Goal: Task Accomplishment & Management: Complete application form

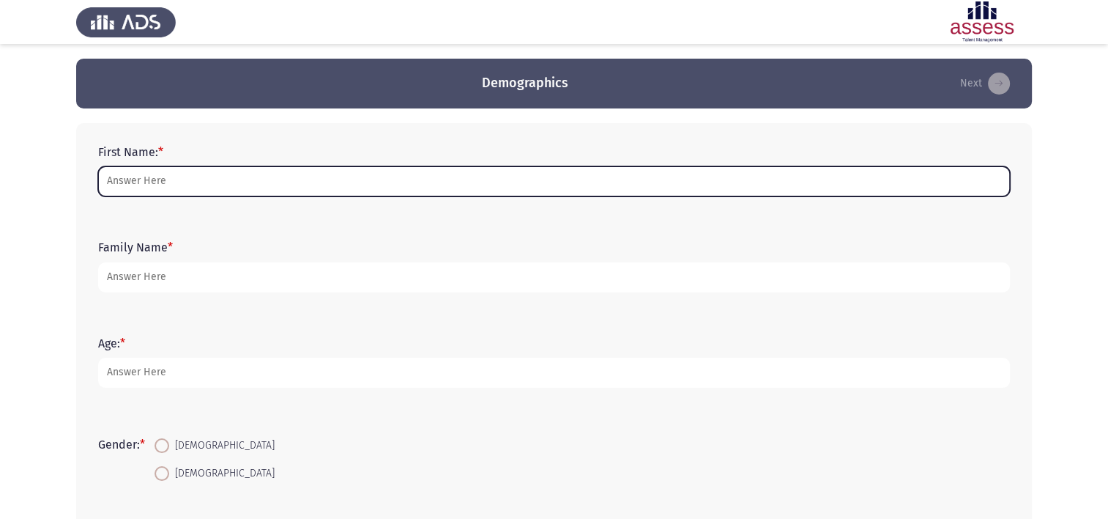
click at [180, 176] on input "First Name: *" at bounding box center [554, 181] width 912 height 30
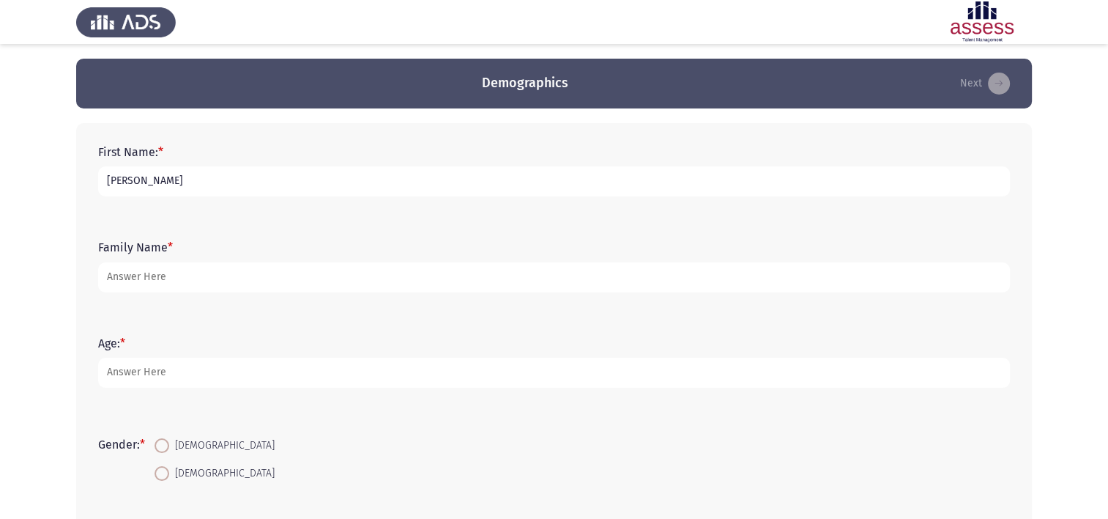
type input "Omar"
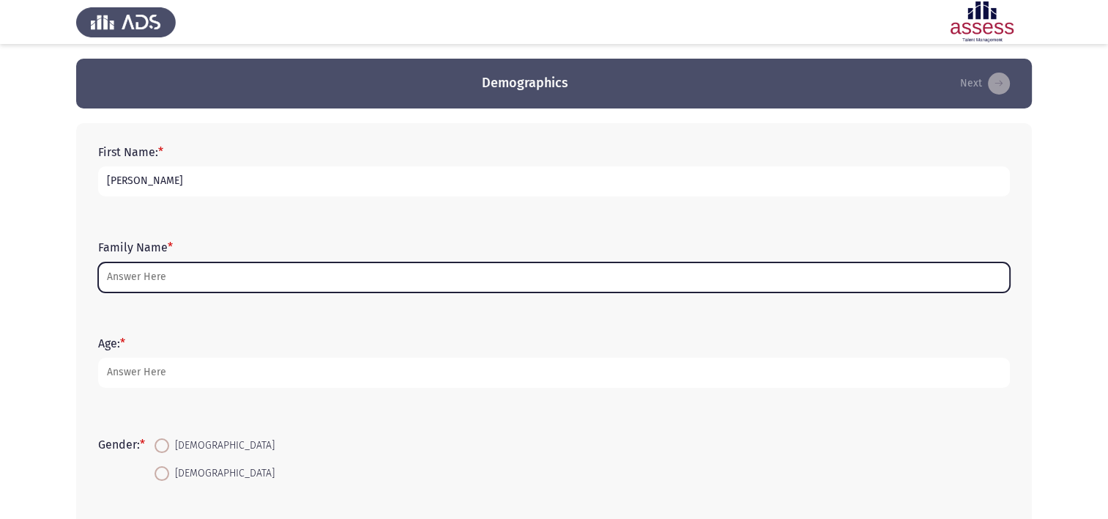
click at [174, 273] on input "Family Name *" at bounding box center [554, 277] width 912 height 30
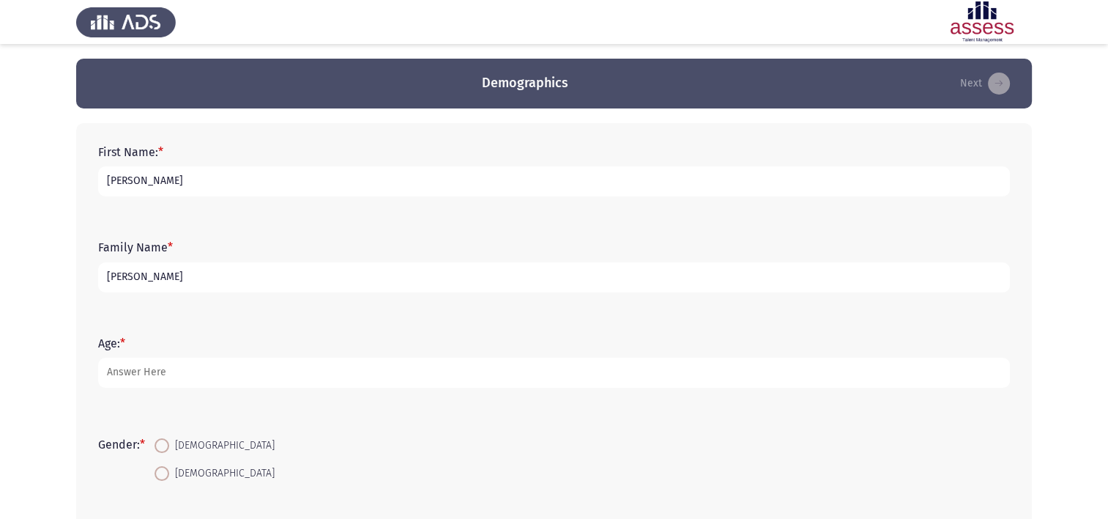
type input "Hedaia"
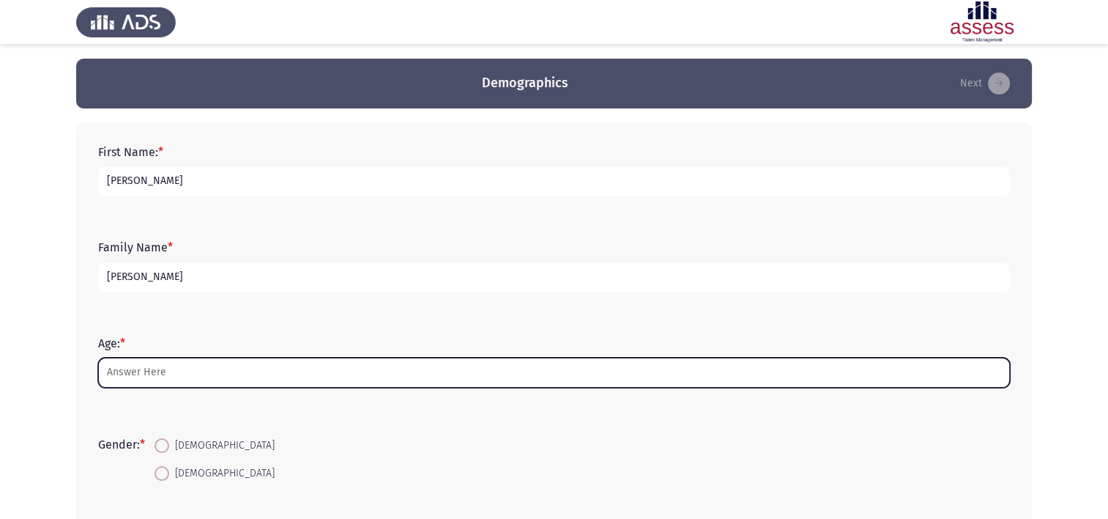
click at [196, 375] on input "Age: *" at bounding box center [554, 373] width 912 height 30
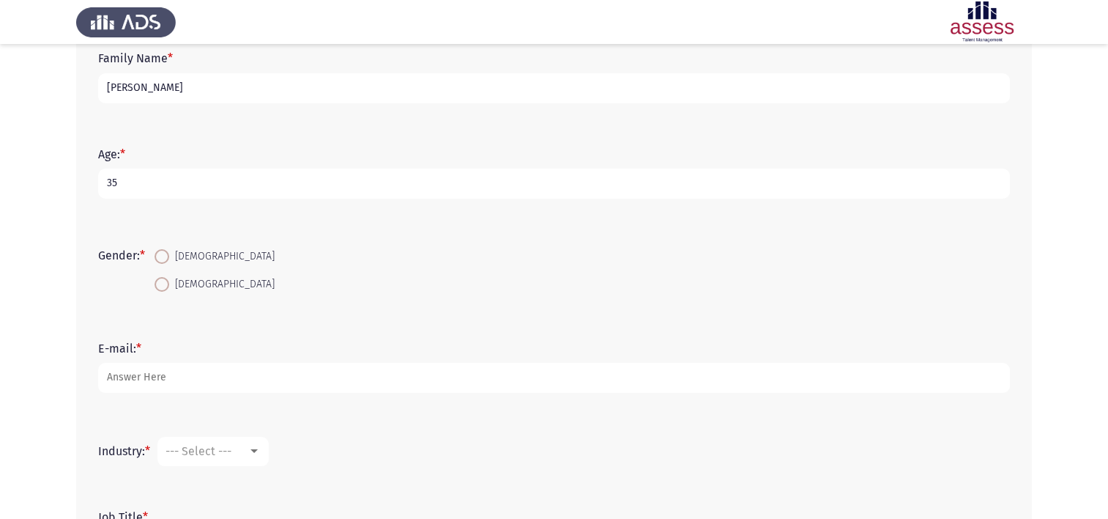
scroll to position [190, 0]
type input "35"
click at [167, 243] on mat-radio-button "Male" at bounding box center [214, 255] width 139 height 27
click at [168, 255] on span at bounding box center [162, 255] width 15 height 15
click at [168, 255] on input "Male" at bounding box center [162, 255] width 15 height 15
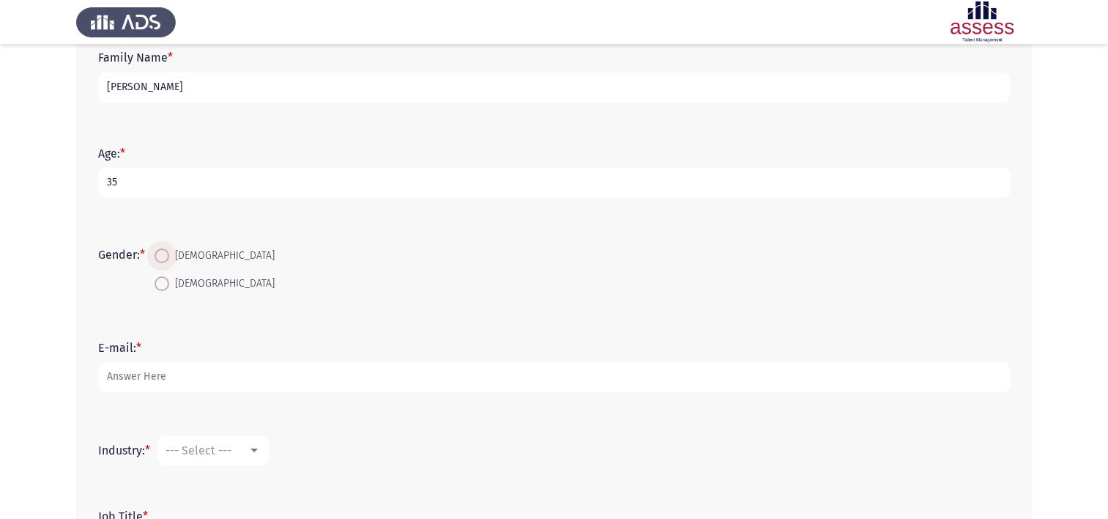
radio input "true"
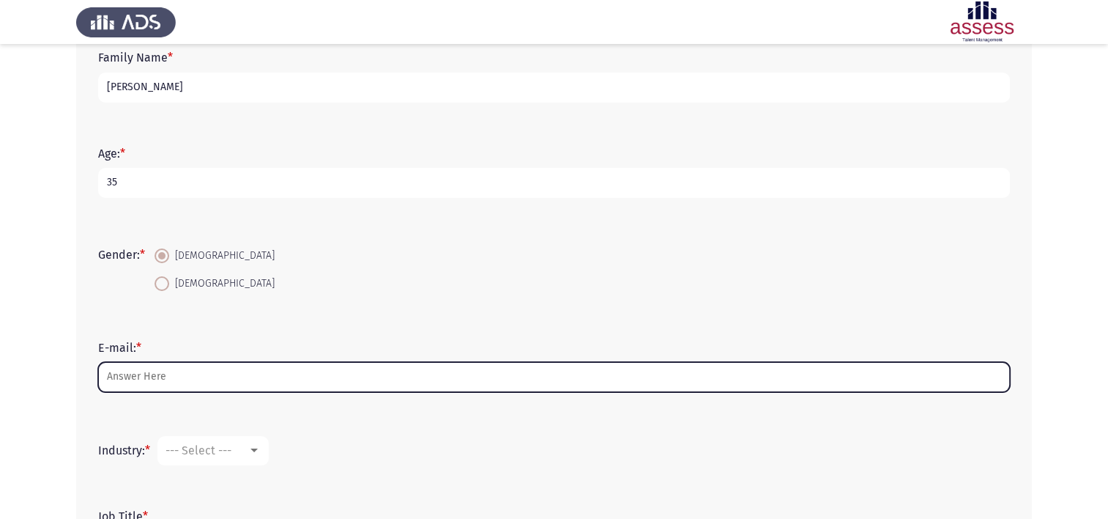
click at [179, 371] on input "E-mail: *" at bounding box center [554, 377] width 912 height 30
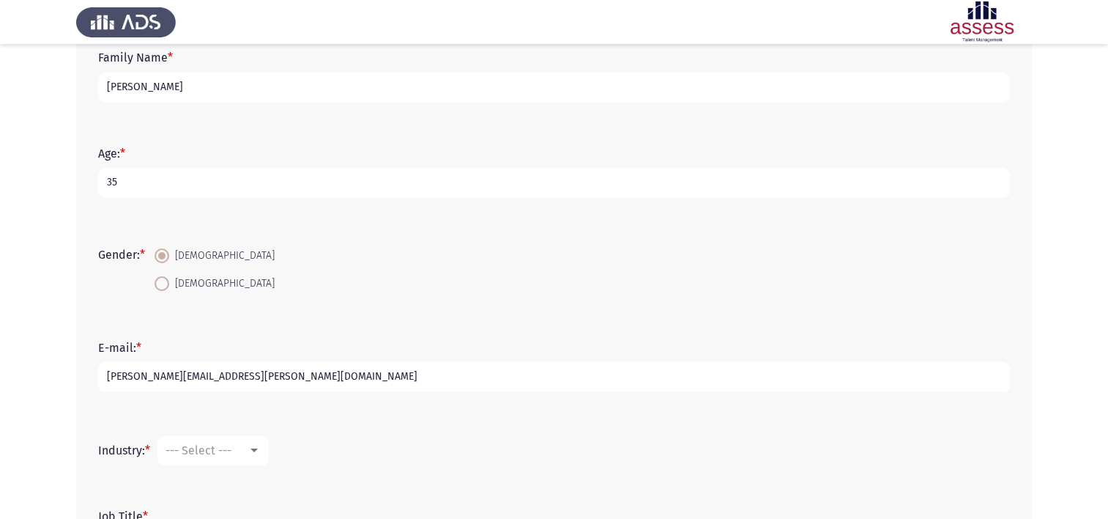
scroll to position [326, 0]
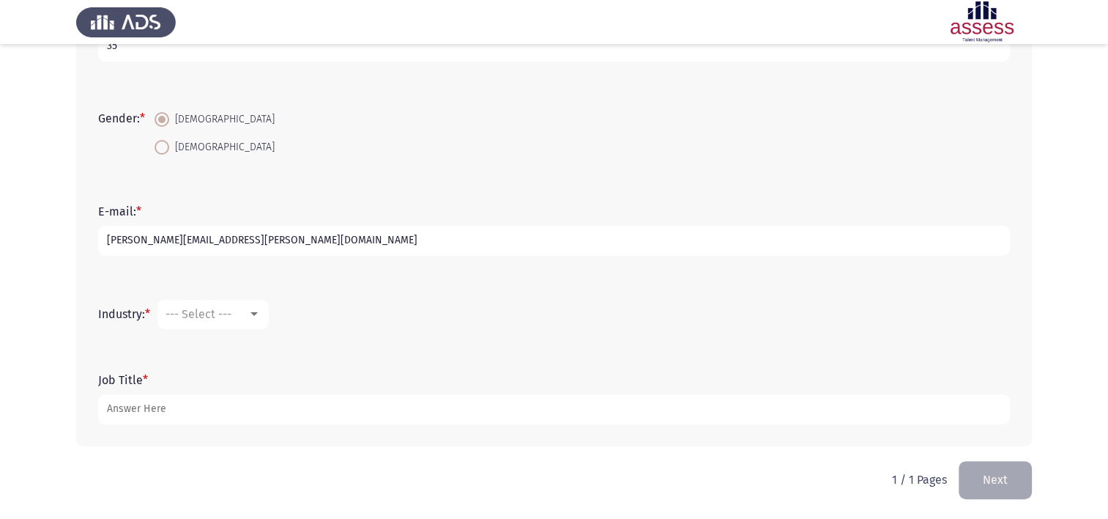
type input "omar.ahmed@evapharma.com"
click at [258, 316] on div at bounding box center [254, 314] width 13 height 12
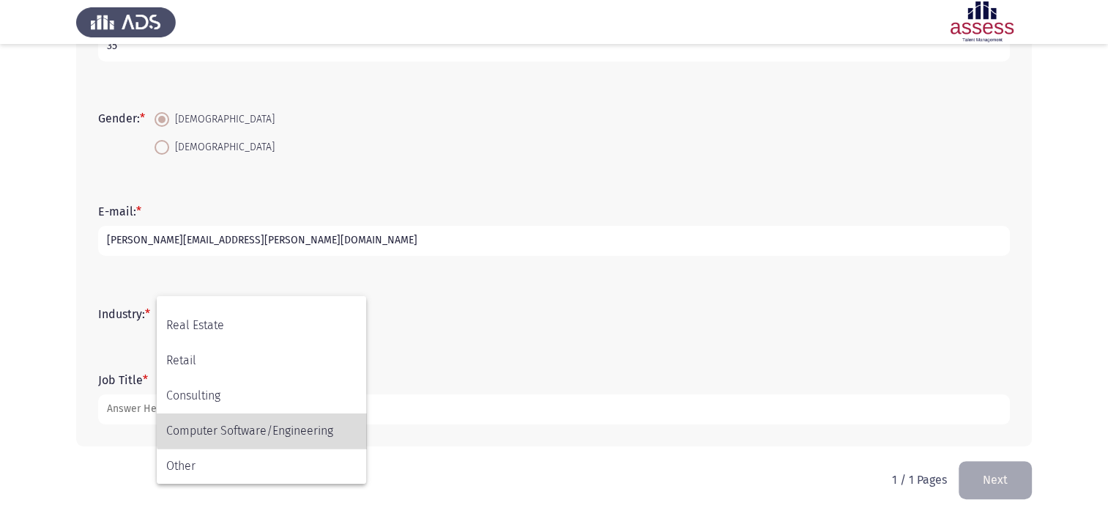
click at [300, 425] on span "Computer Software/Engineering" at bounding box center [261, 430] width 190 height 35
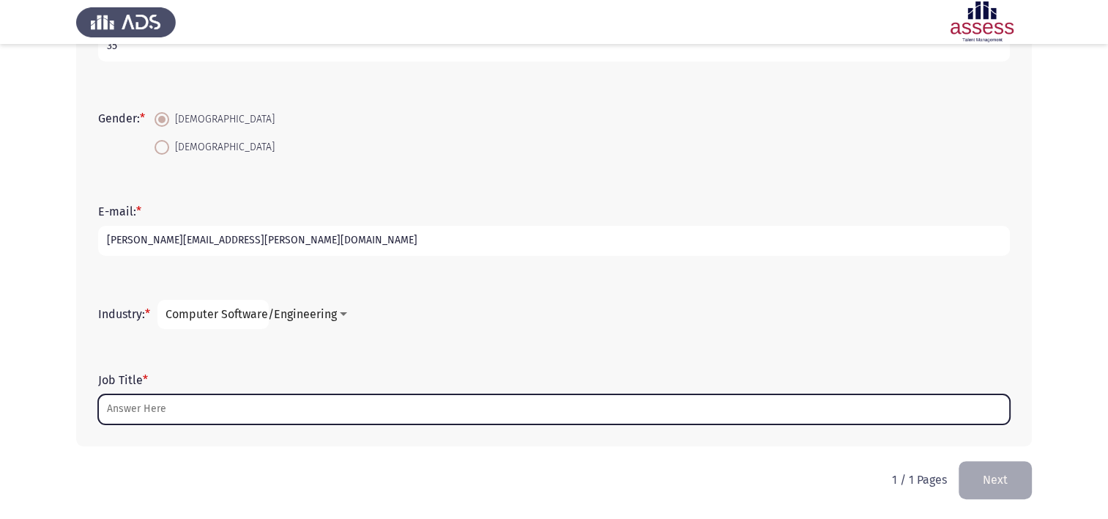
click at [318, 412] on input "Job Title *" at bounding box center [554, 409] width 912 height 30
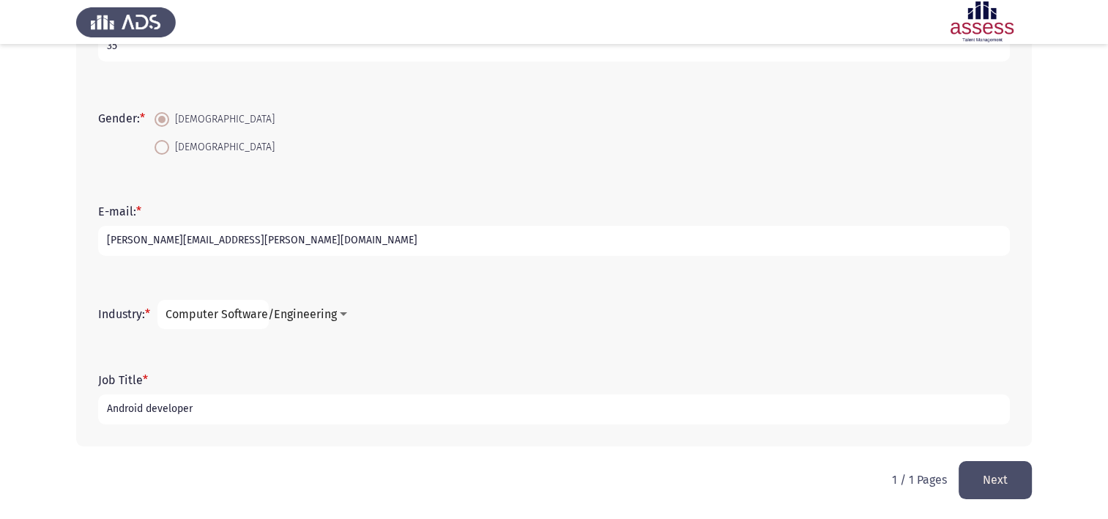
type input "Android developer"
click at [988, 473] on button "Next" at bounding box center [995, 479] width 73 height 37
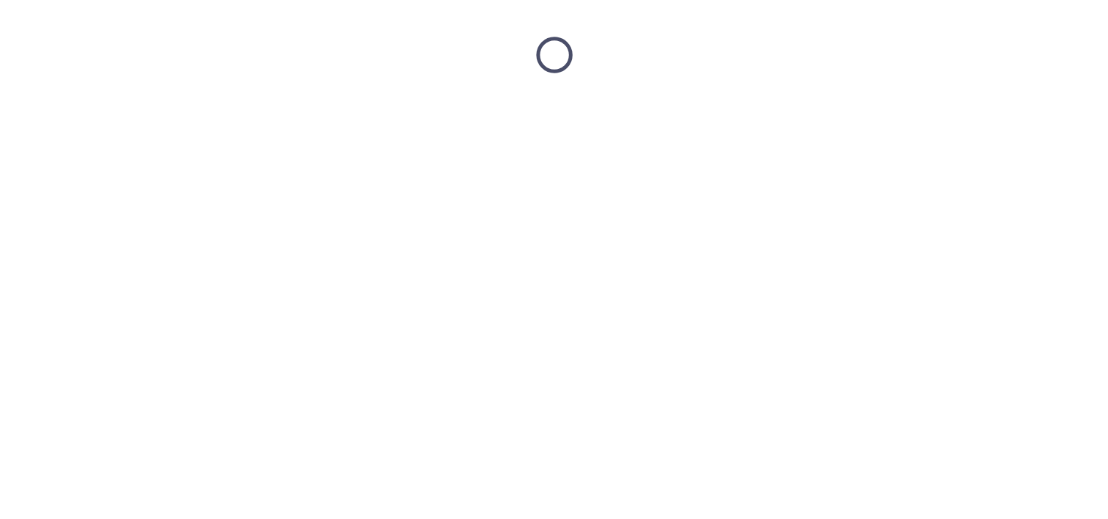
scroll to position [0, 0]
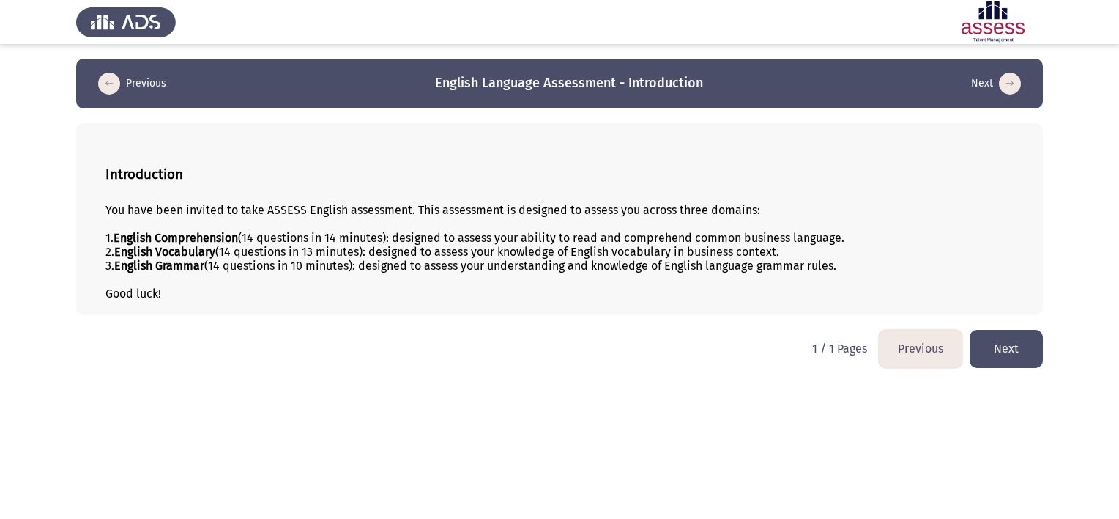
click at [1011, 347] on button "Next" at bounding box center [1006, 348] width 73 height 37
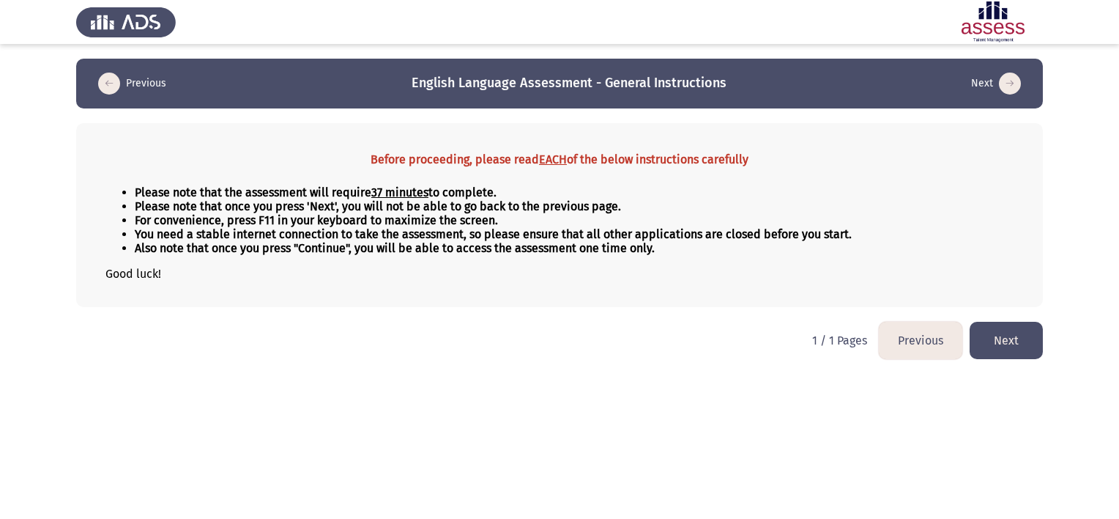
click at [1007, 338] on button "Next" at bounding box center [1006, 340] width 73 height 37
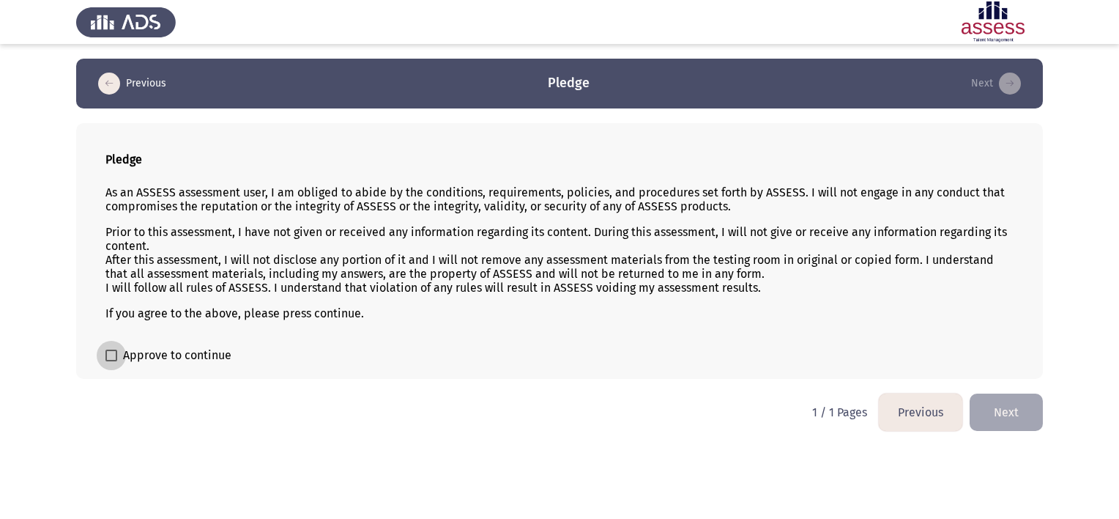
click at [114, 355] on span at bounding box center [111, 355] width 12 height 12
click at [111, 361] on input "Approve to continue" at bounding box center [111, 361] width 1 height 1
checkbox input "true"
click at [1012, 399] on button "Next" at bounding box center [1006, 411] width 73 height 37
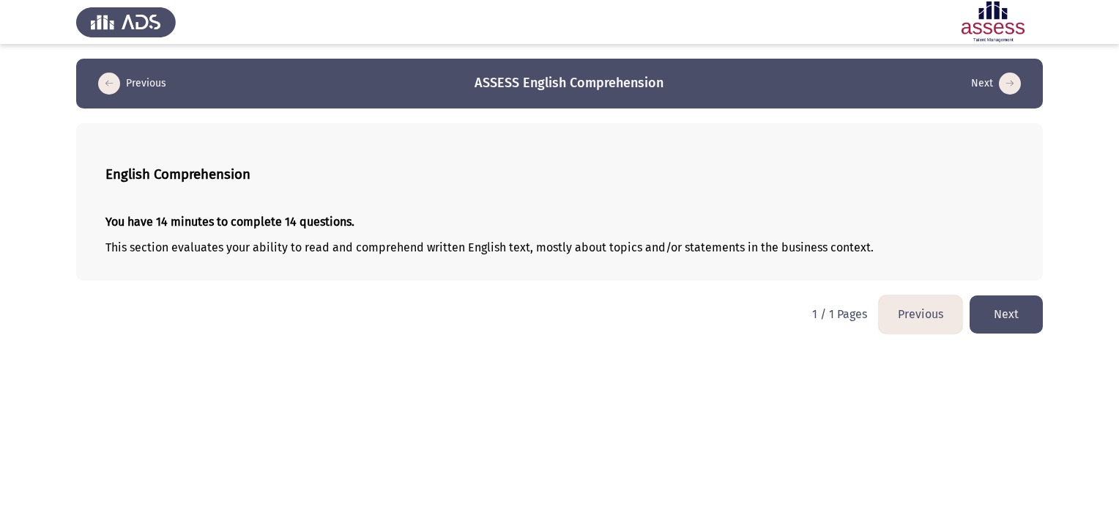
click at [1008, 319] on button "Next" at bounding box center [1006, 313] width 73 height 37
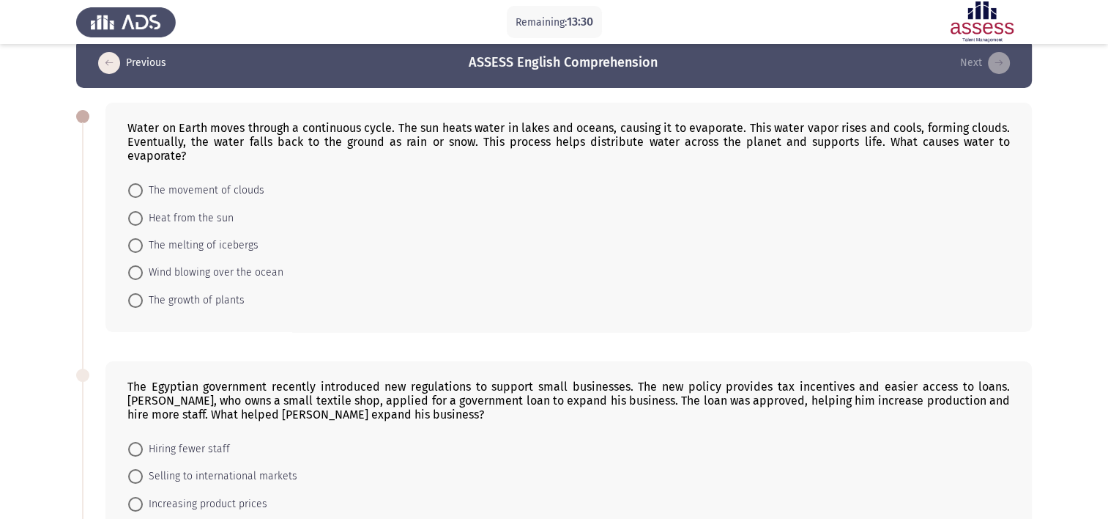
scroll to position [23, 0]
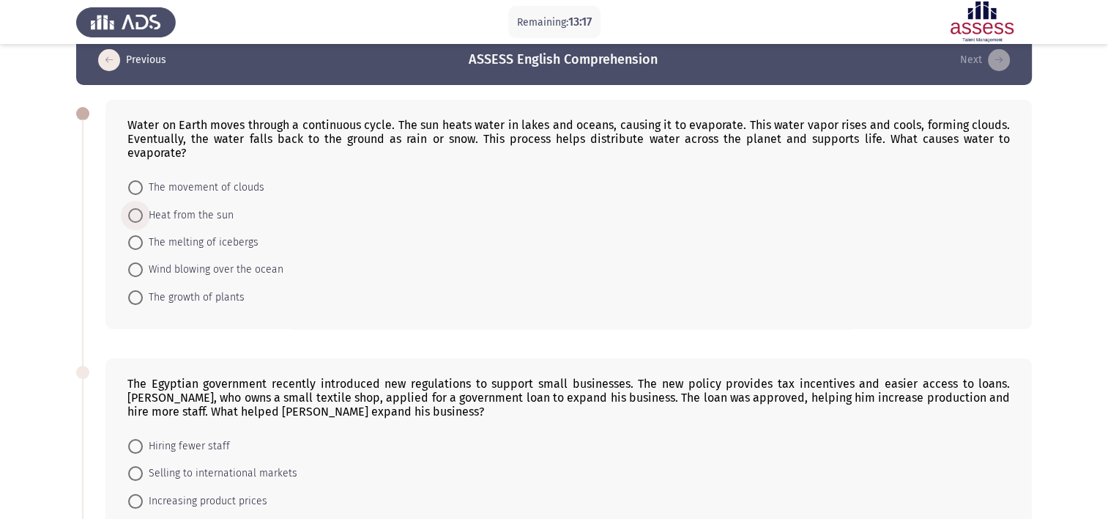
click at [136, 214] on span at bounding box center [135, 215] width 15 height 15
click at [136, 214] on input "Heat from the sun" at bounding box center [135, 215] width 15 height 15
radio input "true"
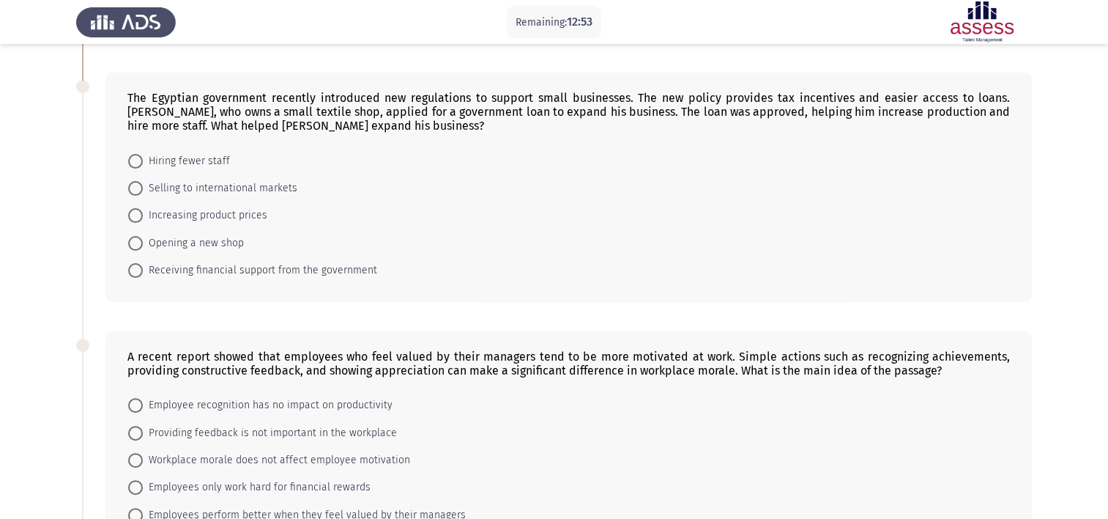
scroll to position [308, 0]
click at [138, 270] on span at bounding box center [135, 270] width 15 height 15
click at [138, 270] on input "Receiving financial support from the government" at bounding box center [135, 270] width 15 height 15
radio input "true"
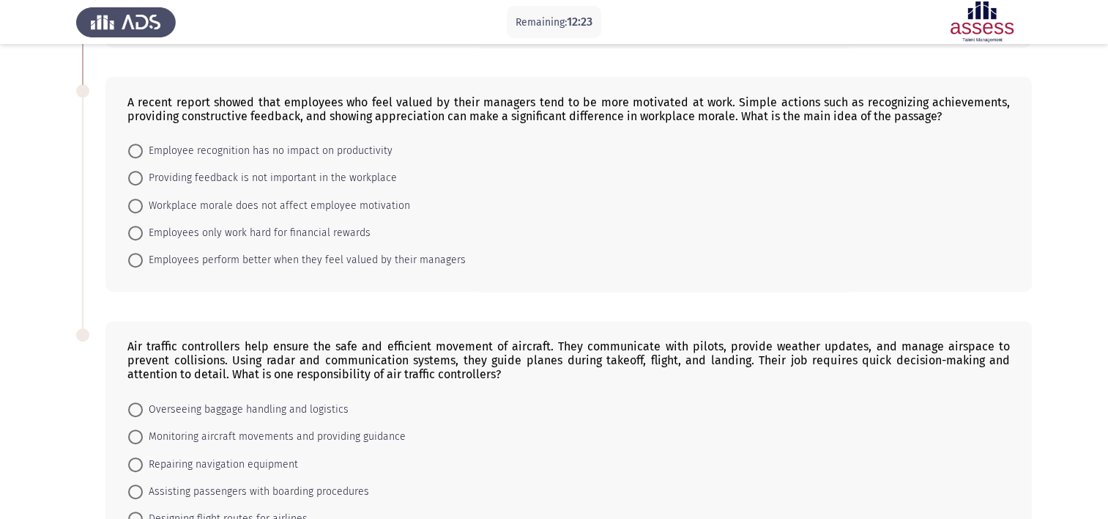
scroll to position [562, 0]
click at [130, 262] on span at bounding box center [135, 259] width 15 height 15
click at [130, 262] on input "Employees perform better when they feel valued by their managers" at bounding box center [135, 259] width 15 height 15
radio input "true"
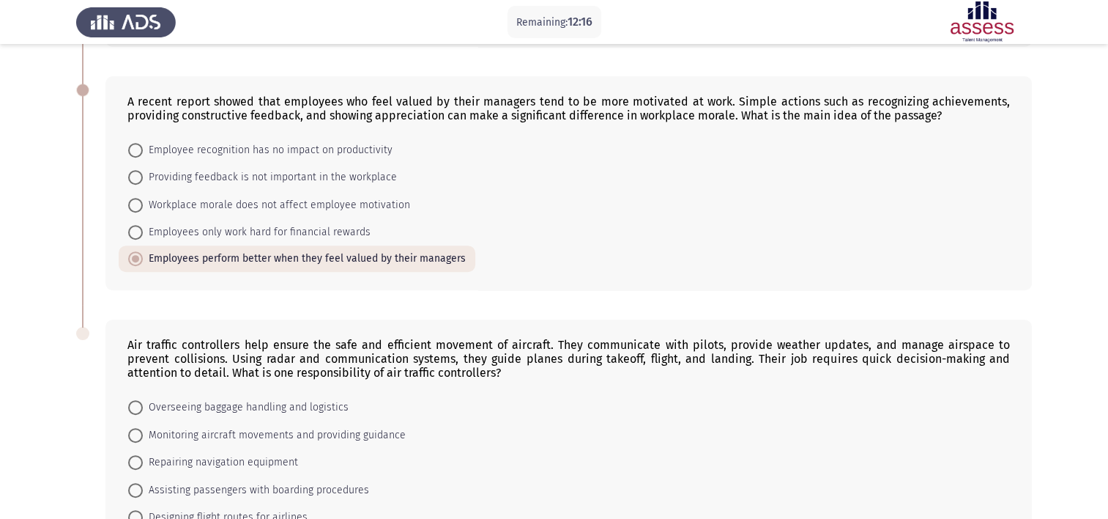
scroll to position [664, 0]
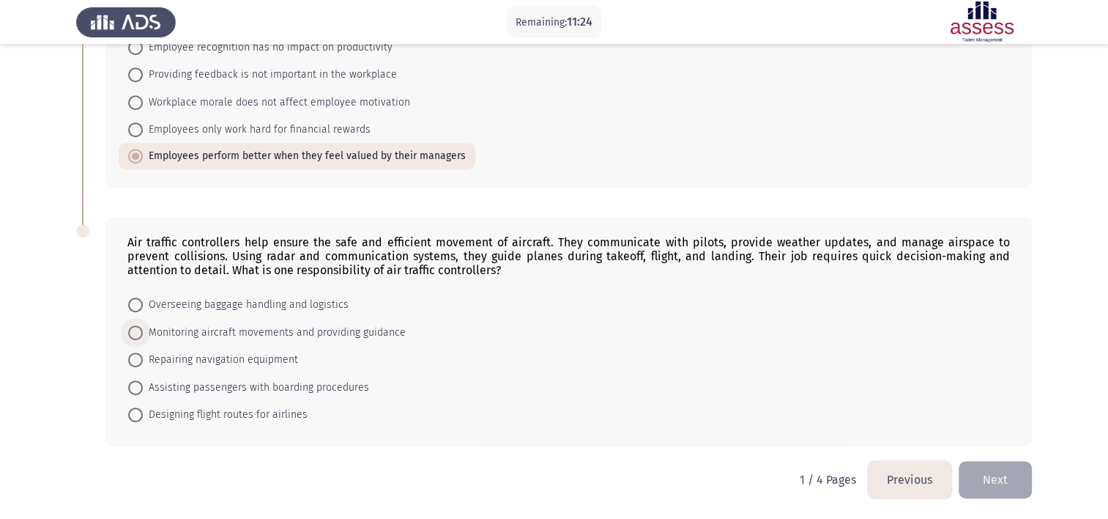
click at [135, 330] on span at bounding box center [135, 332] width 15 height 15
click at [135, 330] on input "Monitoring aircraft movements and providing guidance" at bounding box center [135, 332] width 15 height 15
radio input "true"
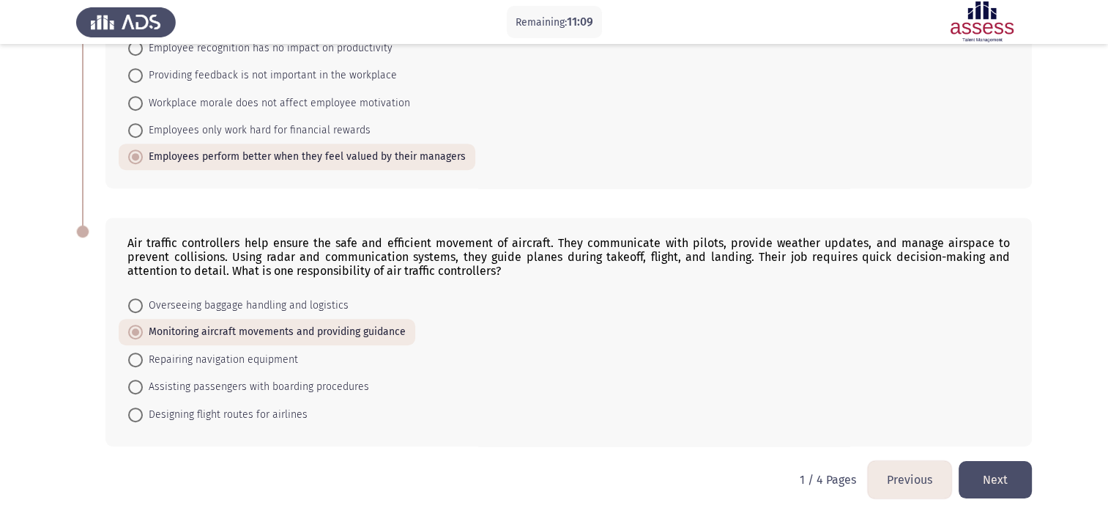
click at [1001, 477] on button "Next" at bounding box center [995, 479] width 73 height 37
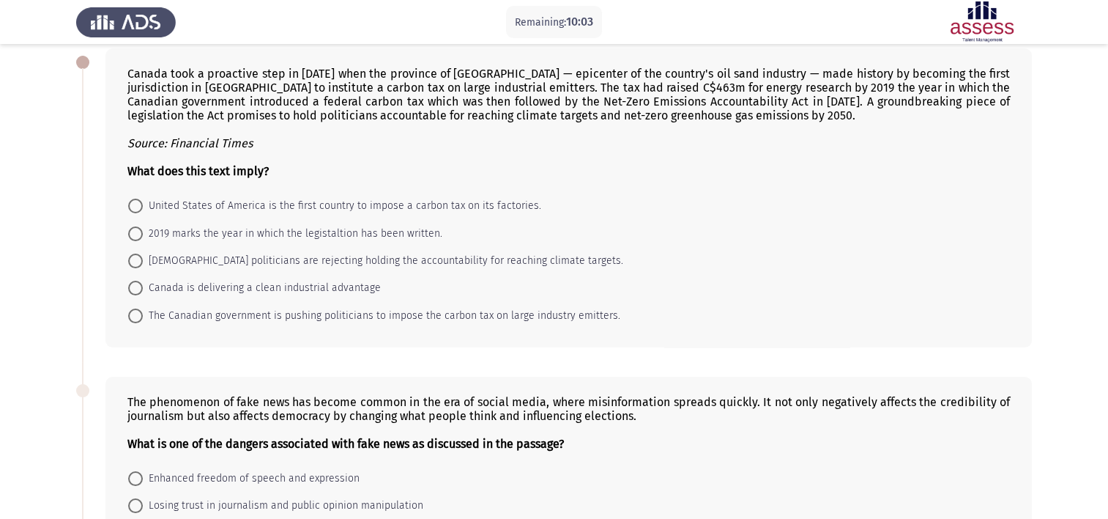
scroll to position [75, 0]
click at [133, 284] on span at bounding box center [135, 287] width 15 height 15
click at [133, 284] on input "Canada is delivering a clean industrial advantage" at bounding box center [135, 287] width 15 height 15
radio input "true"
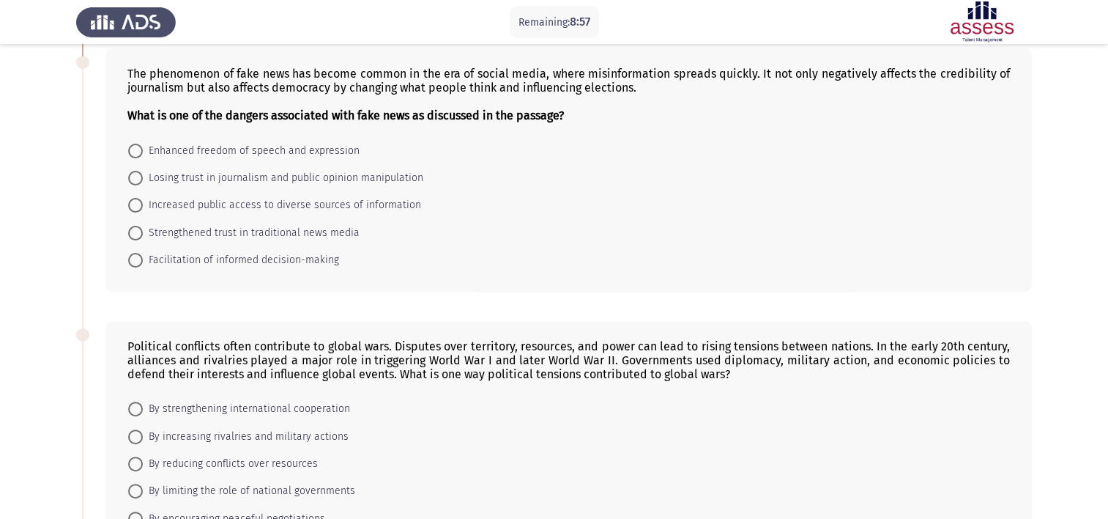
scroll to position [403, 0]
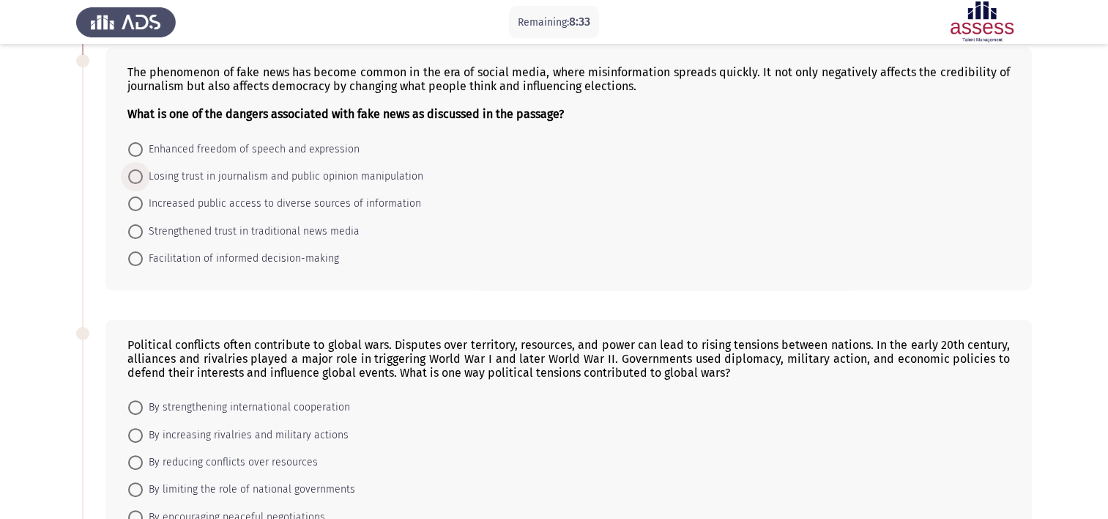
click at [128, 179] on span at bounding box center [135, 176] width 15 height 15
click at [128, 179] on input "Losing trust in journalism and public opinion manipulation" at bounding box center [135, 176] width 15 height 15
radio input "true"
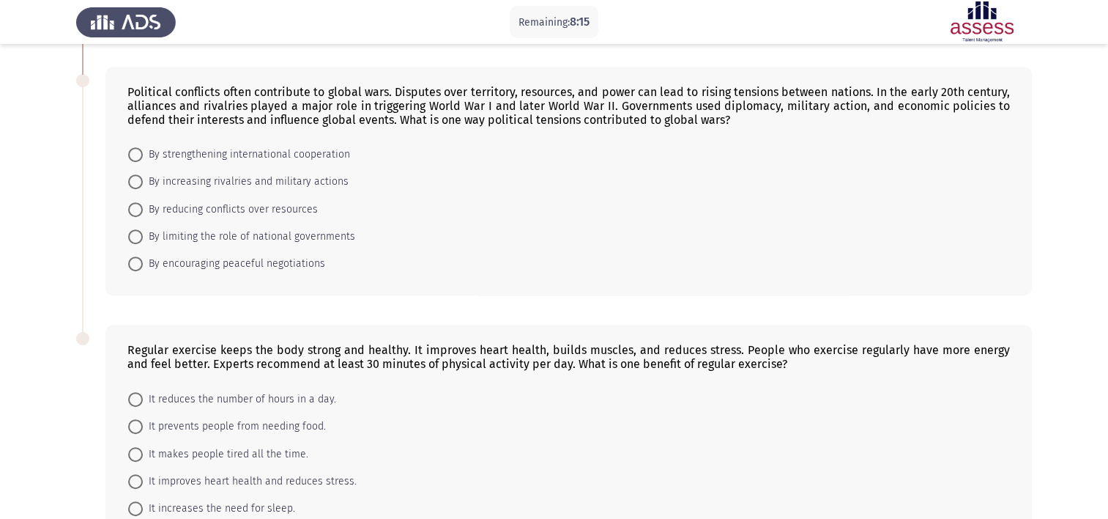
scroll to position [664, 0]
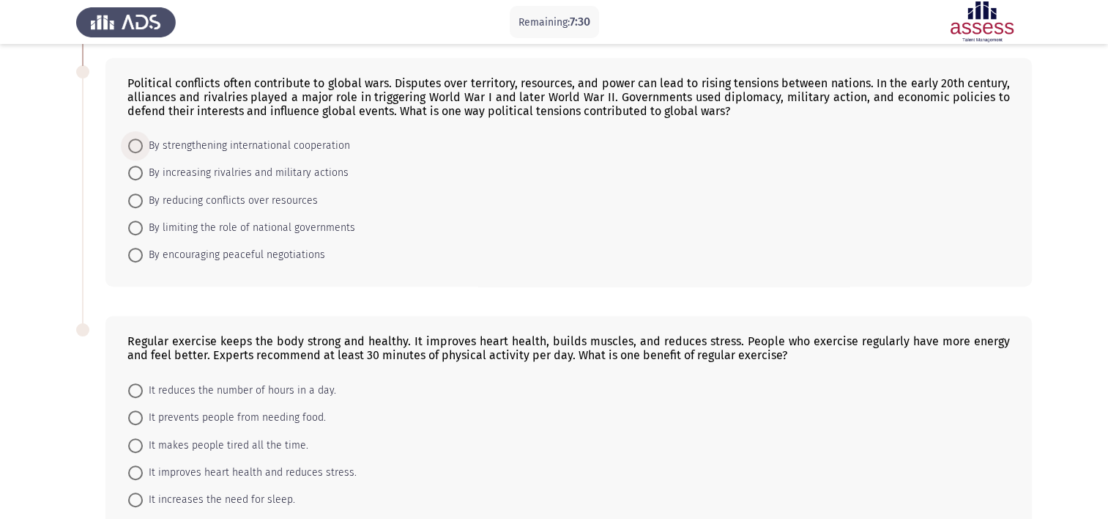
click at [138, 149] on span at bounding box center [135, 145] width 15 height 15
click at [138, 149] on input "By strengthening international cooperation" at bounding box center [135, 145] width 15 height 15
radio input "true"
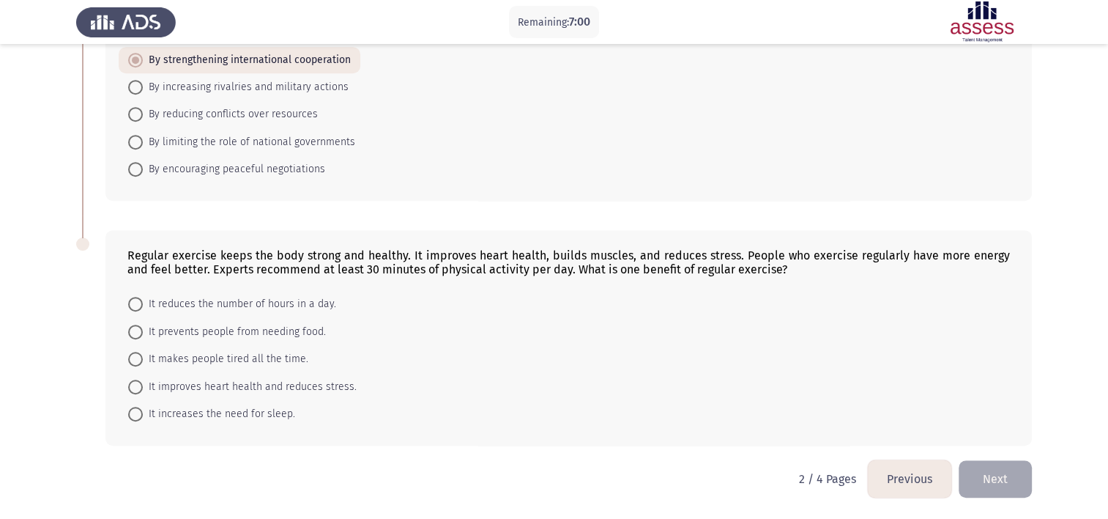
click at [136, 388] on span at bounding box center [135, 386] width 15 height 15
click at [136, 388] on input "It improves heart health and reduces stress." at bounding box center [135, 386] width 15 height 15
radio input "true"
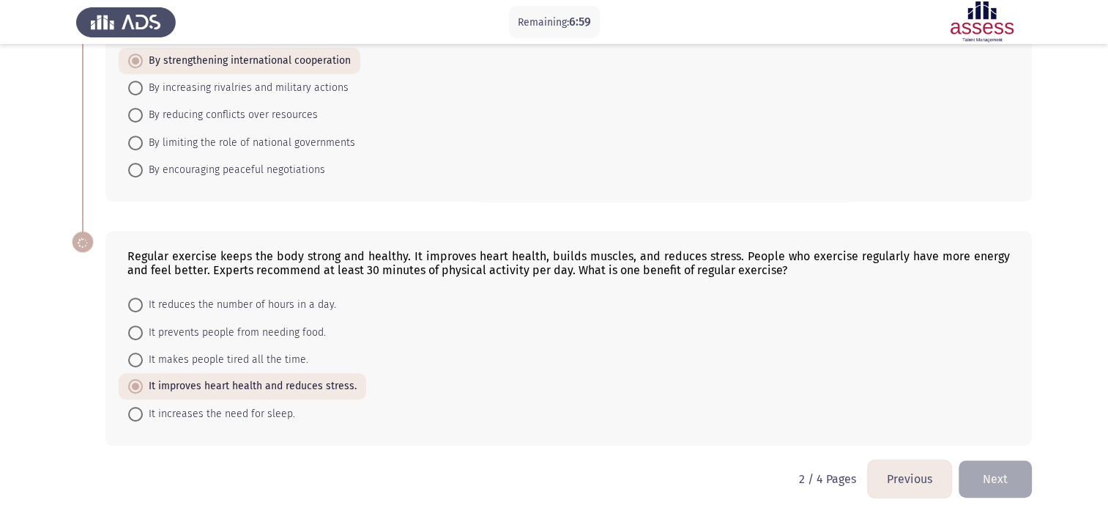
scroll to position [748, 0]
click at [1014, 467] on button "Next" at bounding box center [995, 478] width 73 height 37
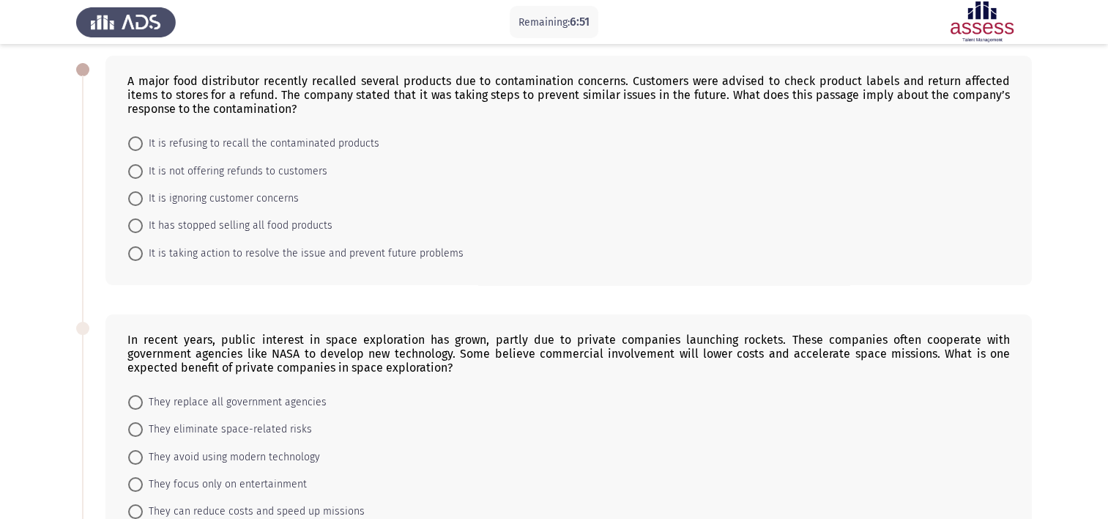
scroll to position [67, 0]
click at [134, 258] on span at bounding box center [135, 253] width 15 height 15
click at [134, 258] on input "It is taking action to resolve the issue and prevent future problems" at bounding box center [135, 253] width 15 height 15
radio input "true"
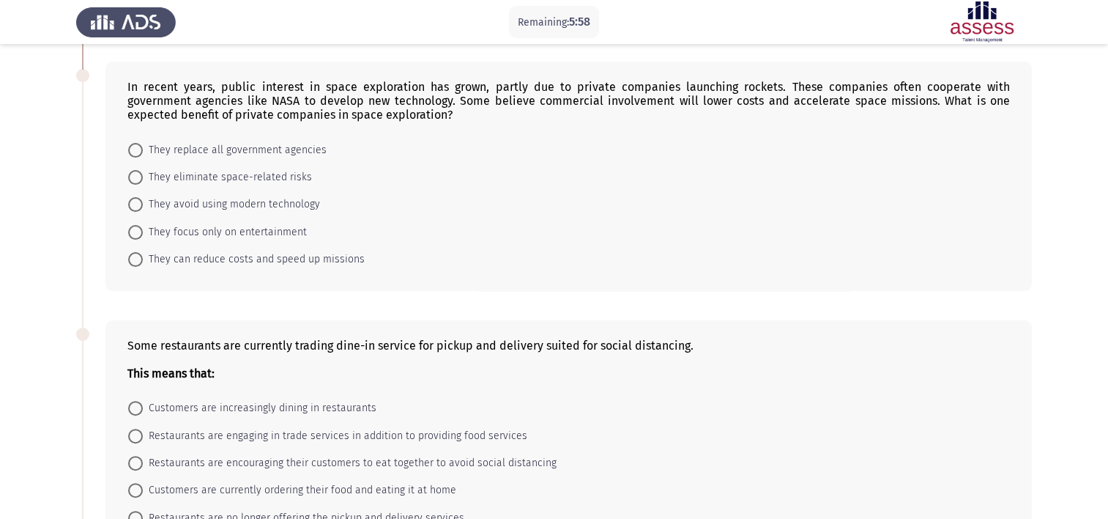
scroll to position [319, 0]
click at [134, 255] on span at bounding box center [135, 258] width 15 height 15
click at [134, 255] on input "They can reduce costs and speed up missions" at bounding box center [135, 258] width 15 height 15
radio input "true"
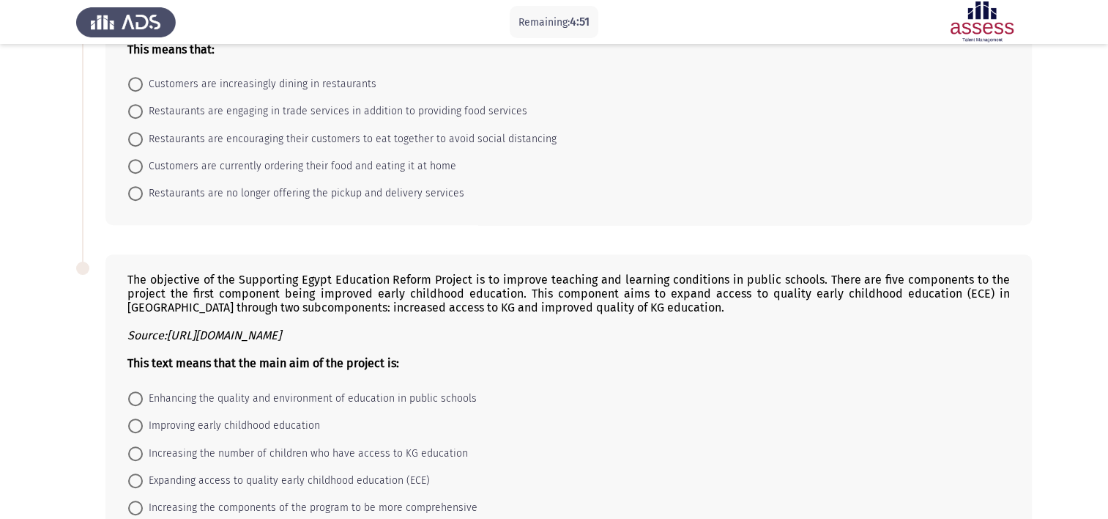
scroll to position [645, 0]
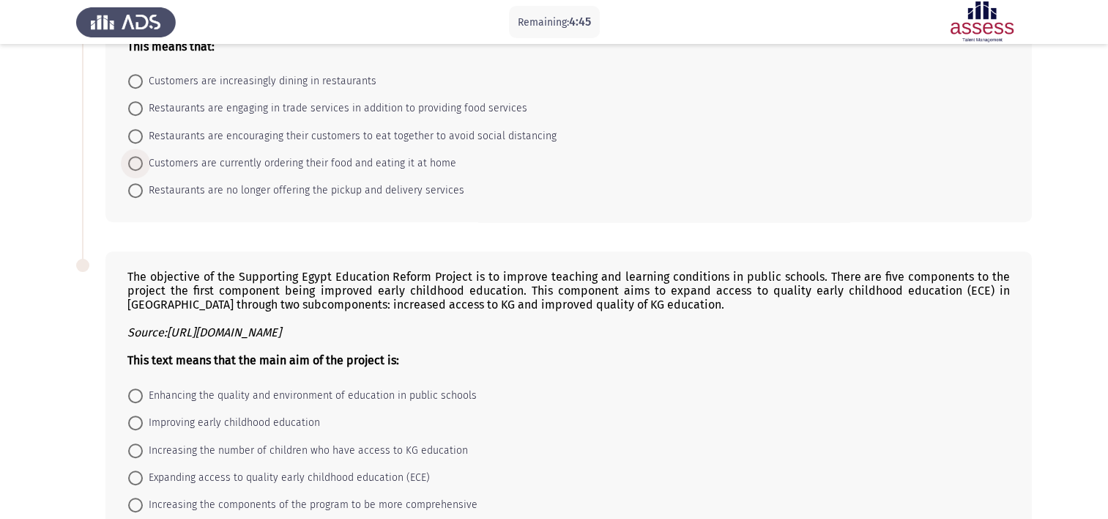
click at [131, 162] on span at bounding box center [135, 163] width 15 height 15
click at [131, 162] on input "Customers are currently ordering their food and eating it at home" at bounding box center [135, 163] width 15 height 15
radio input "true"
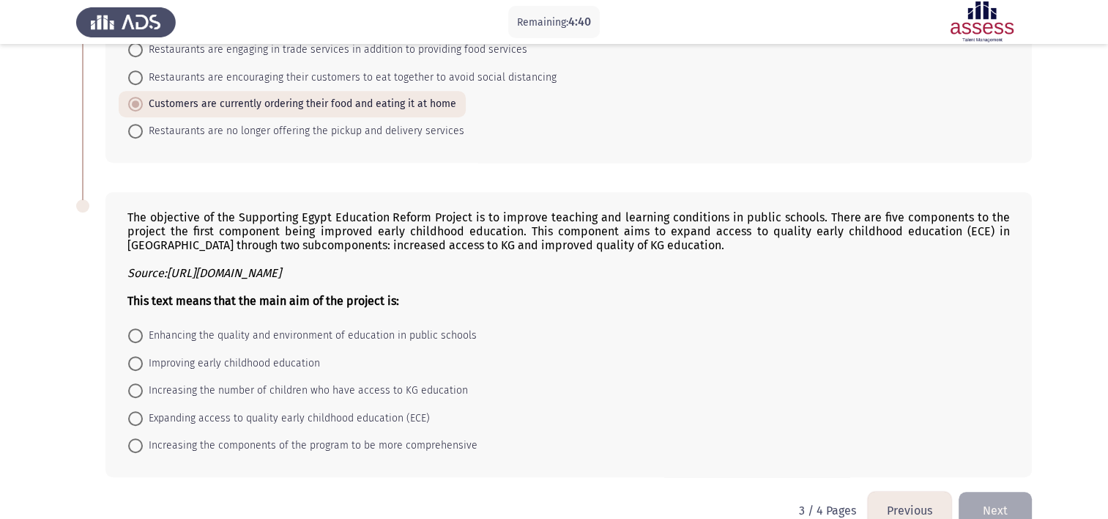
scroll to position [735, 0]
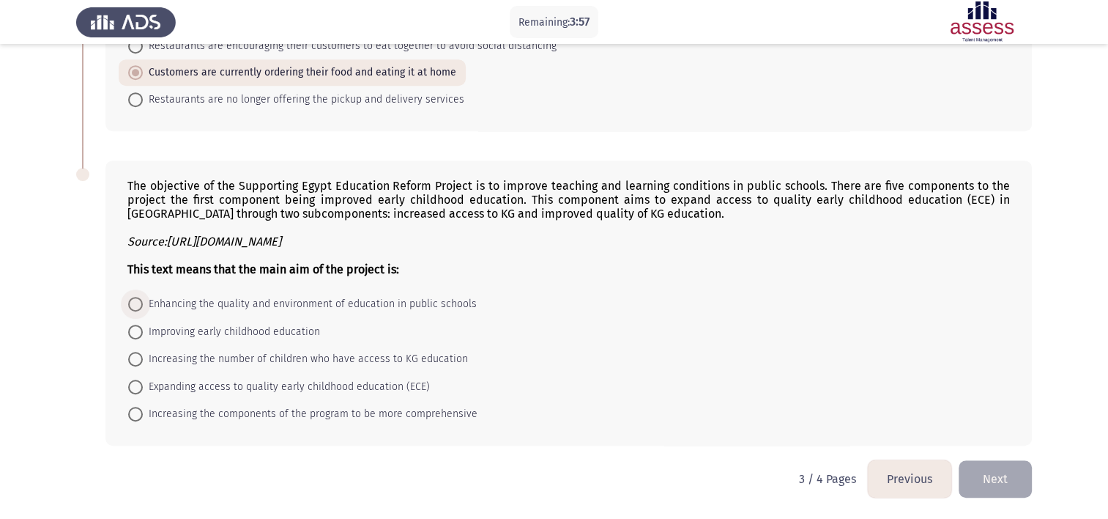
click at [136, 305] on span at bounding box center [135, 304] width 15 height 15
click at [136, 305] on input "Enhancing the quality and environment of education in public schools" at bounding box center [135, 304] width 15 height 15
radio input "true"
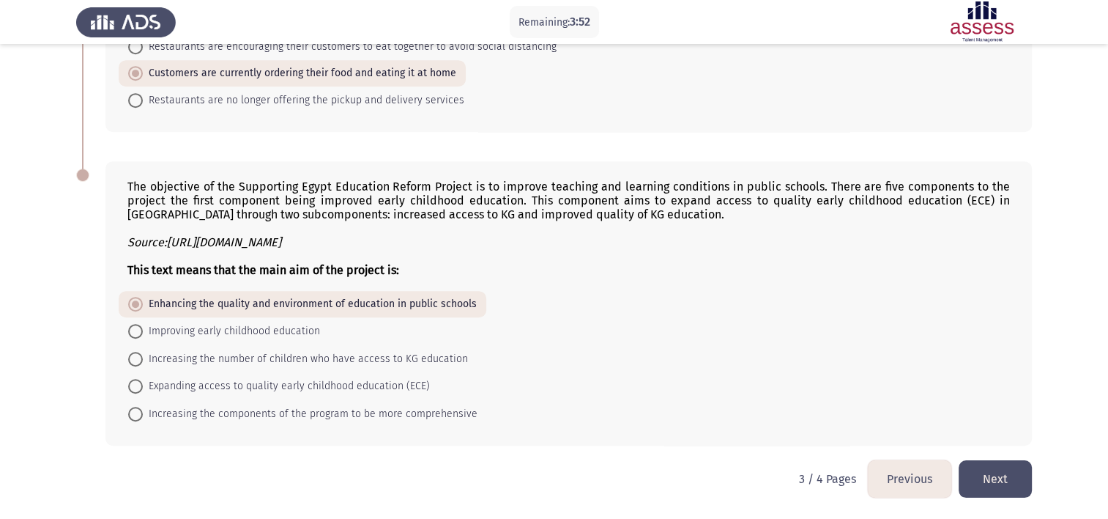
click at [1011, 480] on button "Next" at bounding box center [995, 478] width 73 height 37
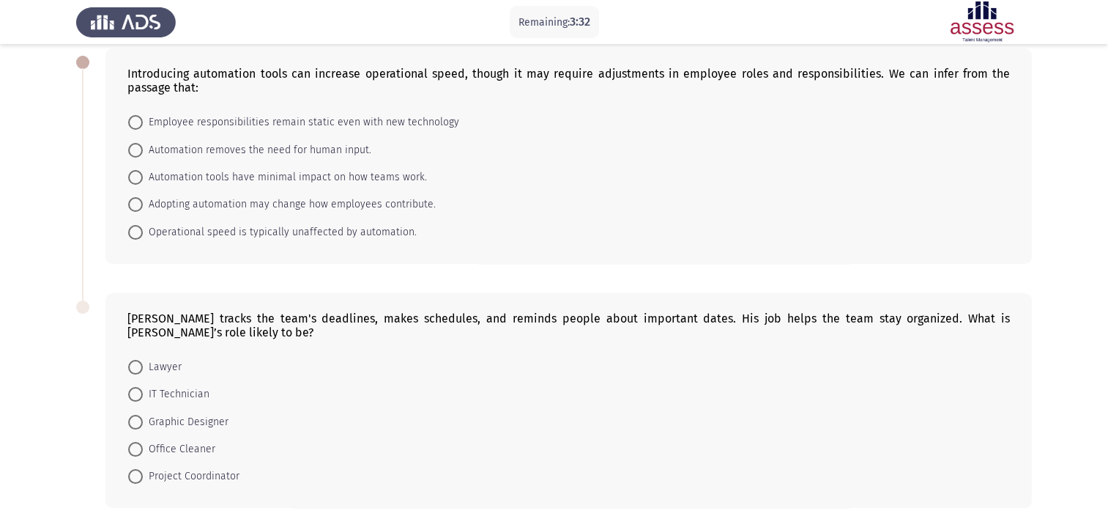
scroll to position [75, 0]
click at [133, 204] on span at bounding box center [135, 203] width 15 height 15
click at [133, 204] on input "Adopting automation may change how employees contribute." at bounding box center [135, 203] width 15 height 15
radio input "true"
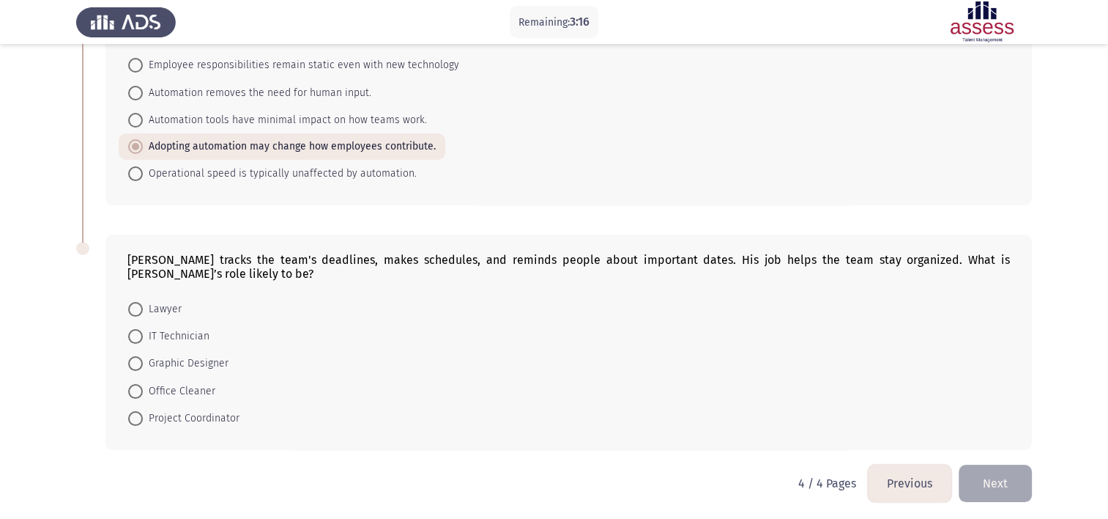
scroll to position [136, 0]
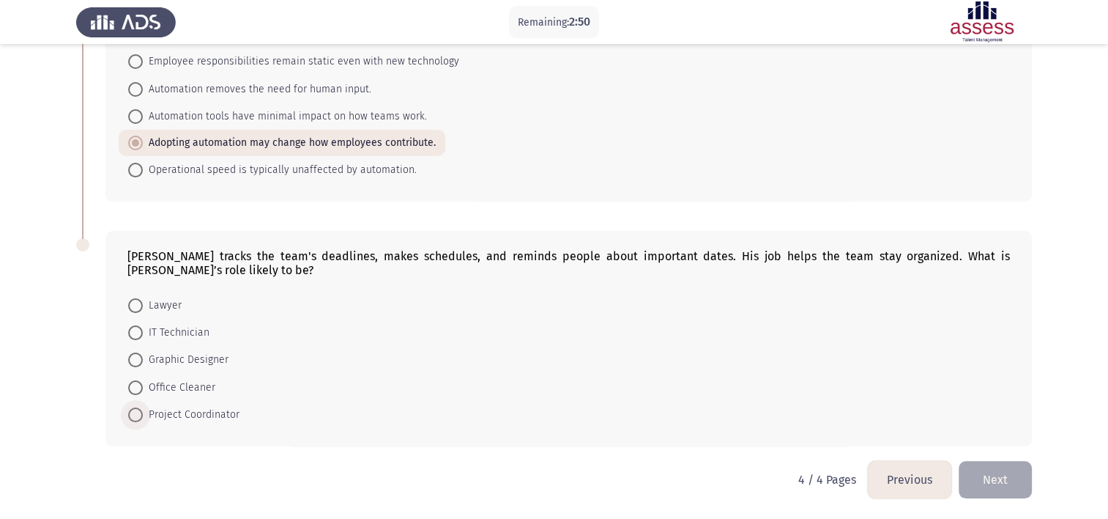
click at [166, 415] on span "Project Coordinator" at bounding box center [191, 415] width 97 height 18
click at [143, 415] on input "Project Coordinator" at bounding box center [135, 414] width 15 height 15
radio input "true"
click at [996, 477] on button "Next" at bounding box center [995, 479] width 73 height 37
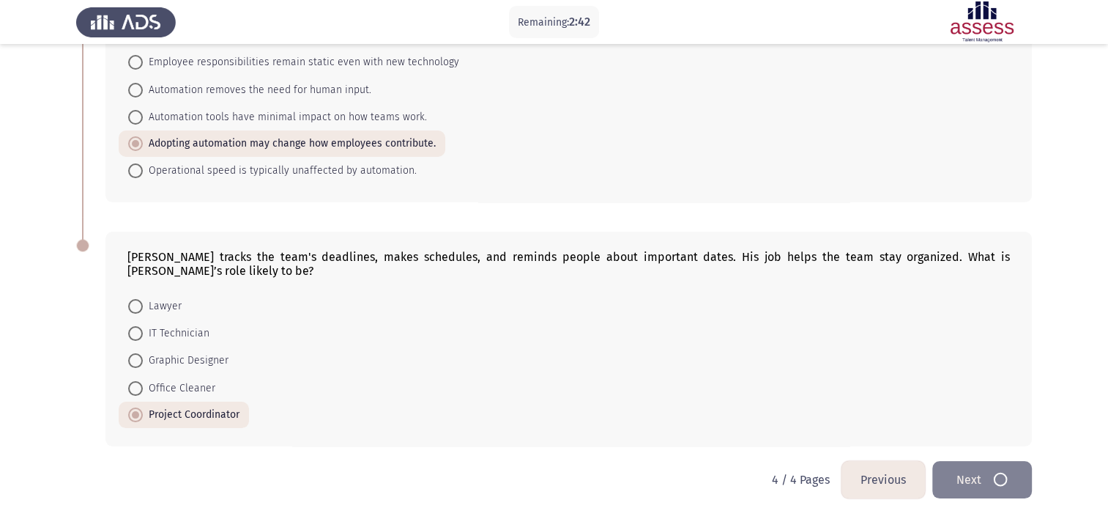
scroll to position [0, 0]
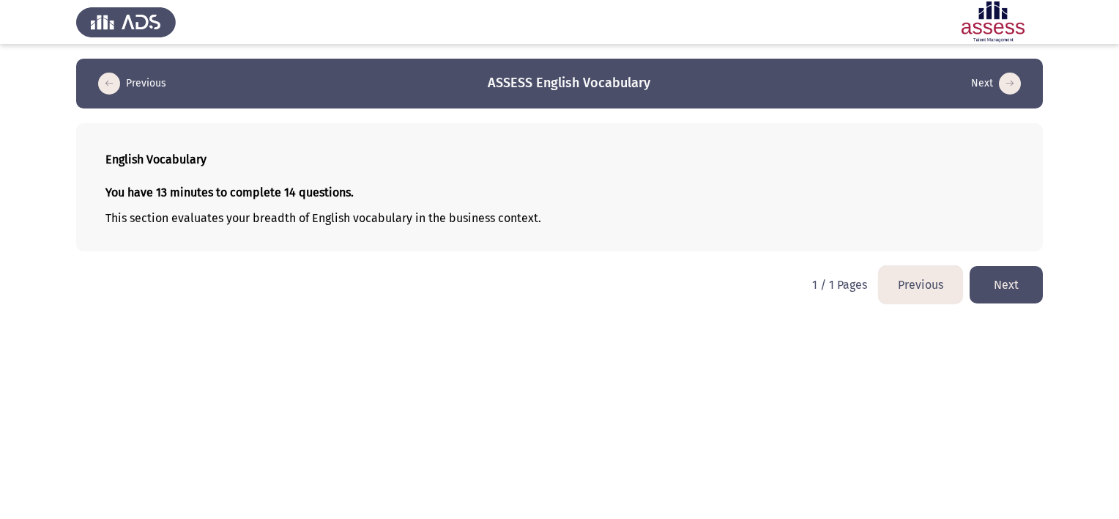
click at [1007, 292] on button "Next" at bounding box center [1006, 284] width 73 height 37
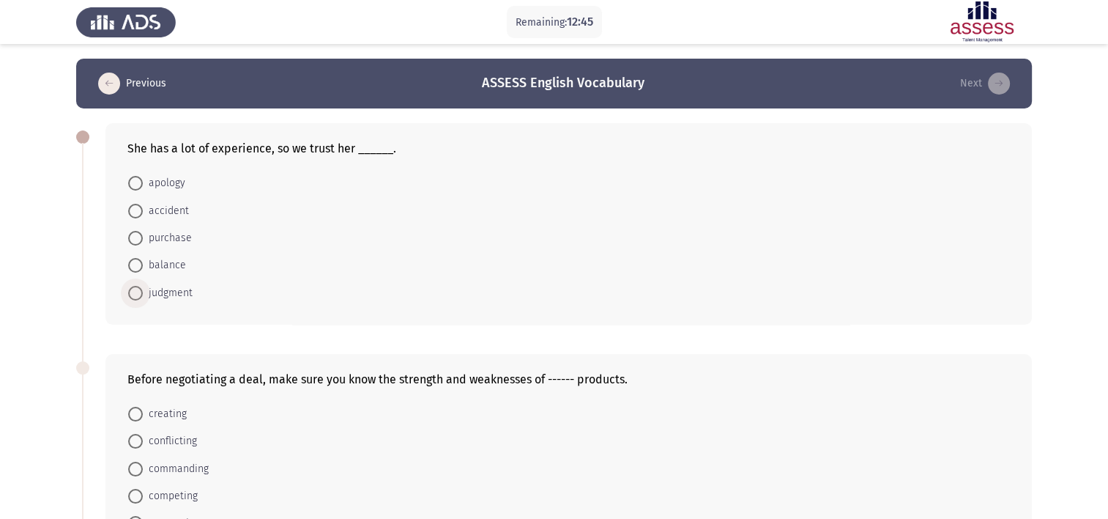
click at [135, 289] on span at bounding box center [135, 293] width 15 height 15
click at [135, 289] on input "judgment" at bounding box center [135, 293] width 15 height 15
radio input "true"
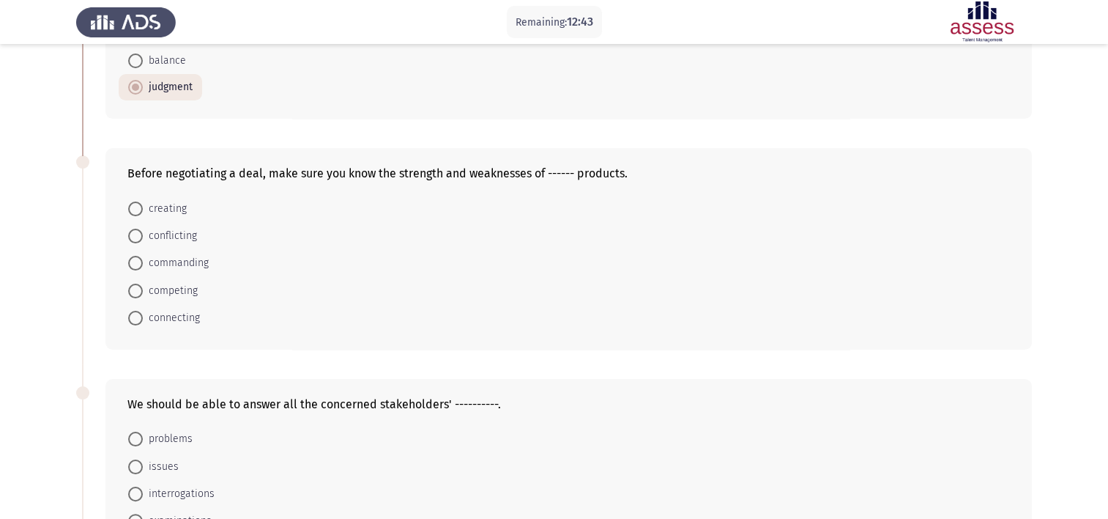
scroll to position [213, 0]
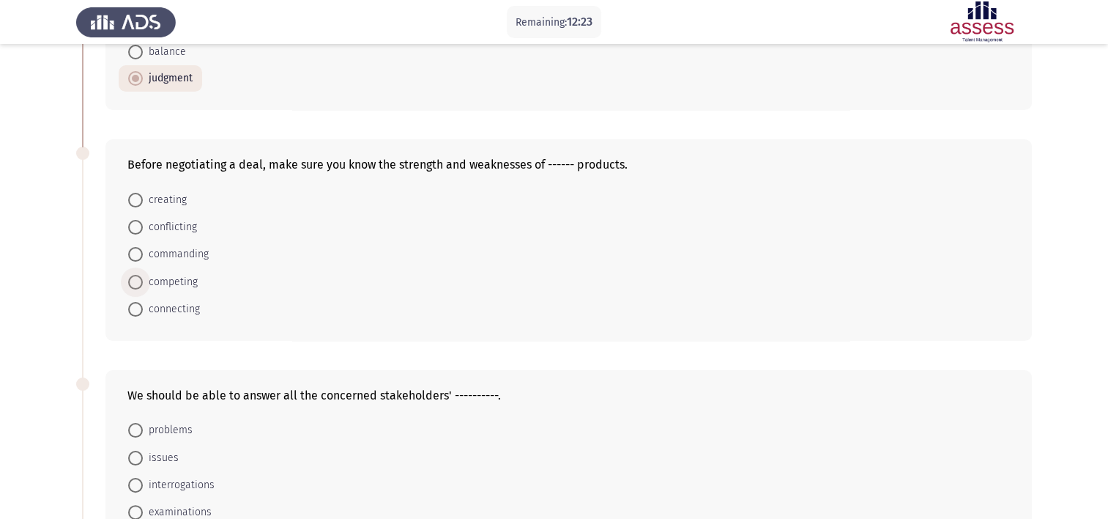
click at [134, 284] on span at bounding box center [135, 282] width 15 height 15
click at [134, 284] on input "competing" at bounding box center [135, 282] width 15 height 15
radio input "true"
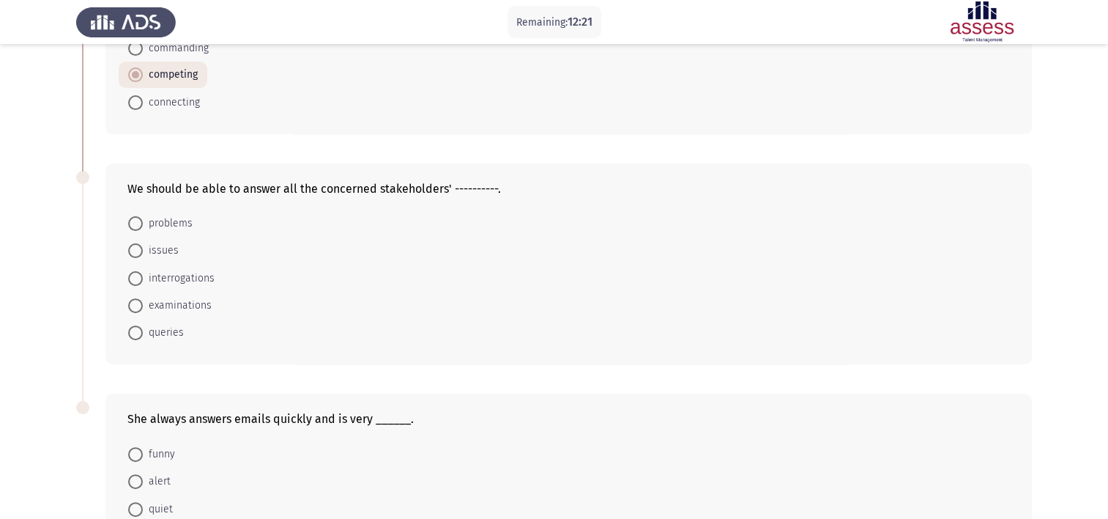
scroll to position [436, 0]
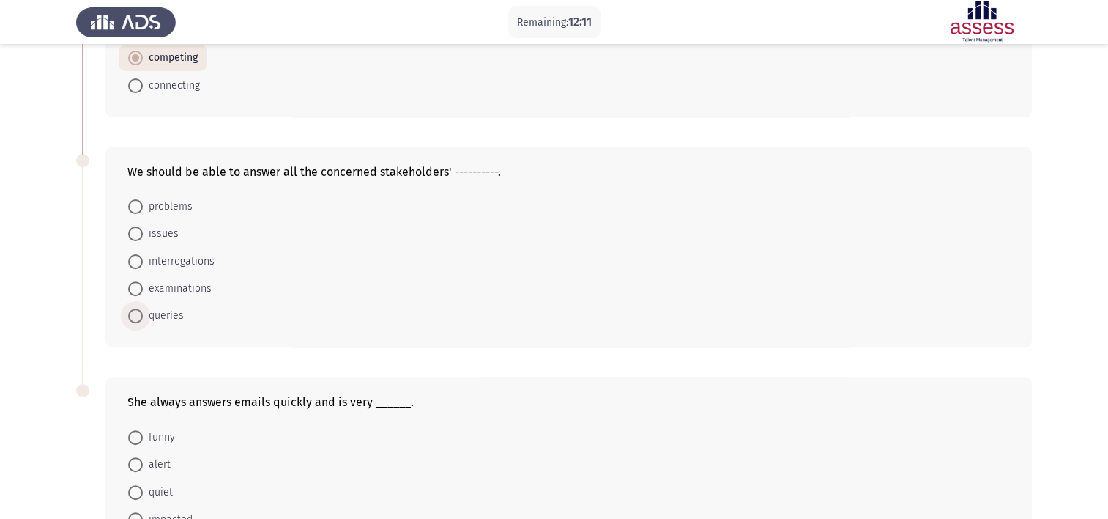
click at [134, 312] on span at bounding box center [135, 315] width 15 height 15
click at [134, 312] on input "queries" at bounding box center [135, 315] width 15 height 15
radio input "true"
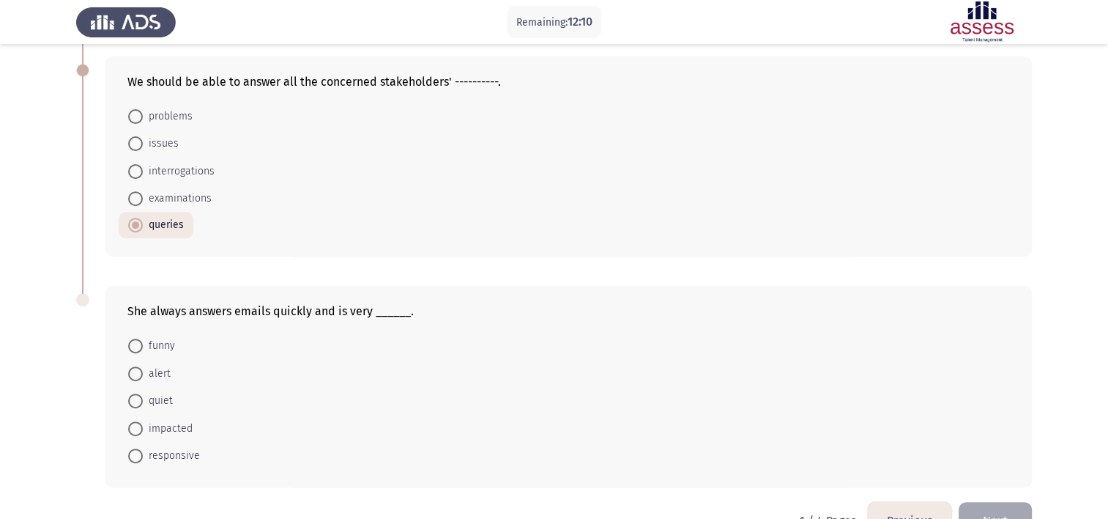
scroll to position [566, 0]
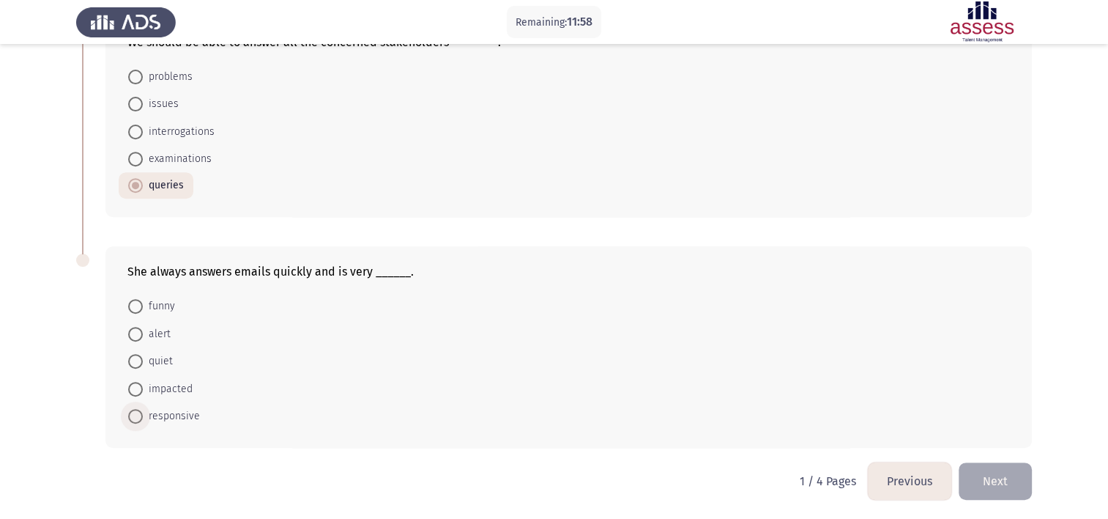
click at [132, 414] on span at bounding box center [135, 416] width 15 height 15
click at [132, 414] on input "responsive" at bounding box center [135, 416] width 15 height 15
radio input "true"
click at [999, 482] on button "Next" at bounding box center [995, 480] width 73 height 37
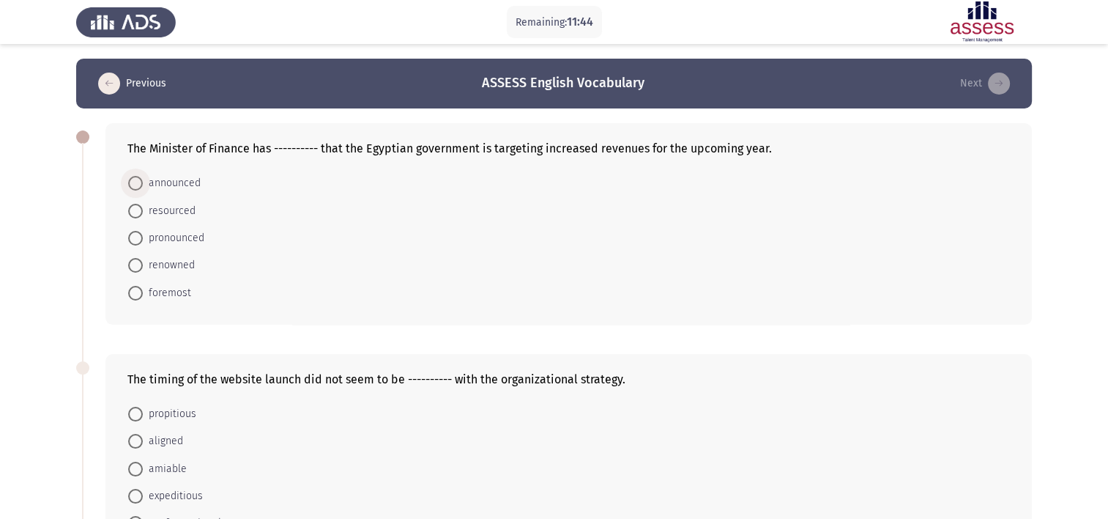
click at [141, 185] on span at bounding box center [135, 183] width 15 height 15
click at [141, 185] on input "announced" at bounding box center [135, 183] width 15 height 15
radio input "true"
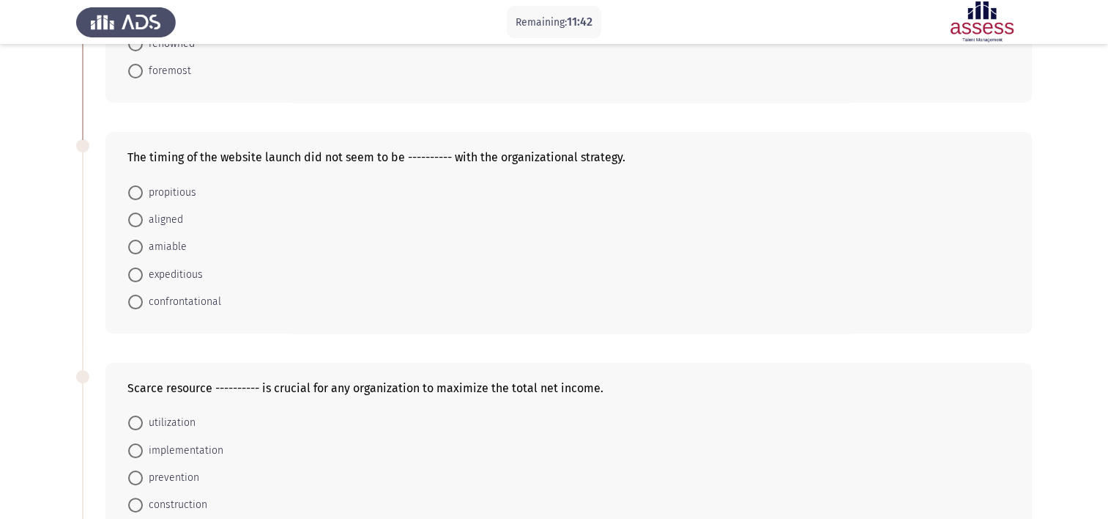
scroll to position [222, 0]
click at [140, 217] on span at bounding box center [135, 218] width 15 height 15
click at [140, 217] on input "aligned" at bounding box center [135, 218] width 15 height 15
radio input "true"
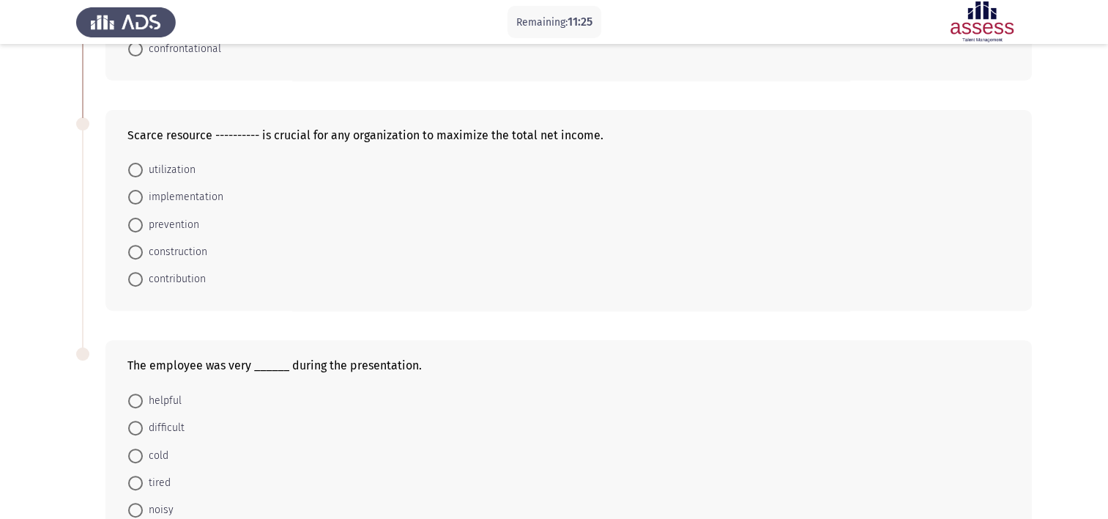
scroll to position [474, 0]
click at [137, 167] on span at bounding box center [135, 168] width 15 height 15
click at [137, 167] on input "utilization" at bounding box center [135, 168] width 15 height 15
radio input "true"
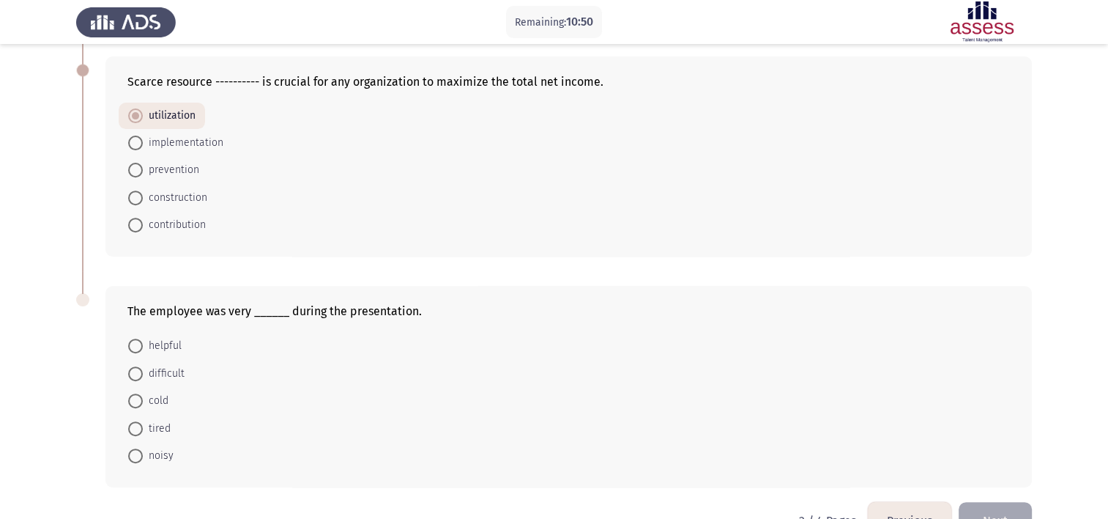
scroll to position [566, 0]
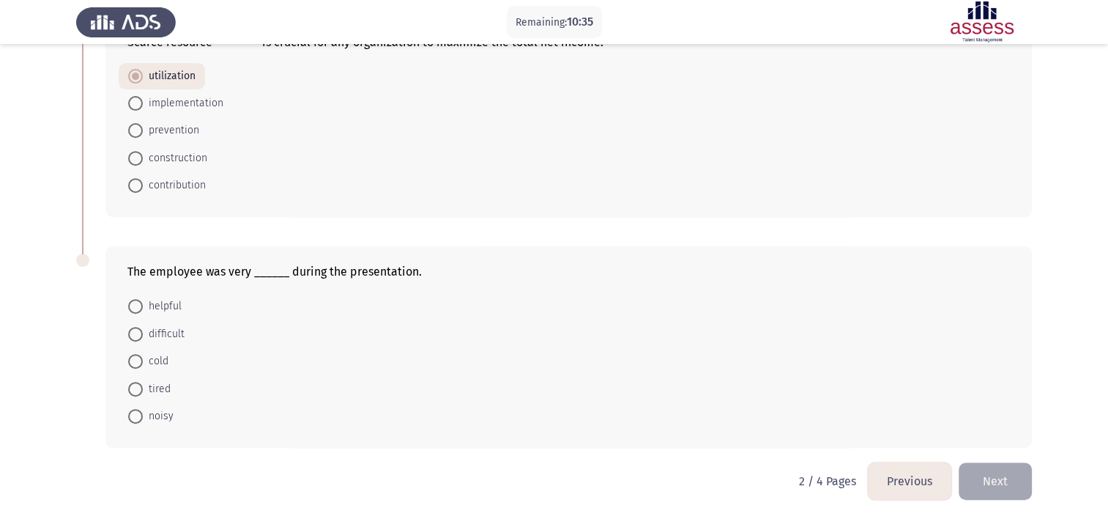
click at [135, 303] on span at bounding box center [135, 306] width 15 height 15
click at [135, 303] on input "helpful" at bounding box center [135, 306] width 15 height 15
radio input "true"
click at [143, 412] on span "noisy" at bounding box center [158, 416] width 31 height 18
click at [143, 412] on input "noisy" at bounding box center [135, 415] width 15 height 15
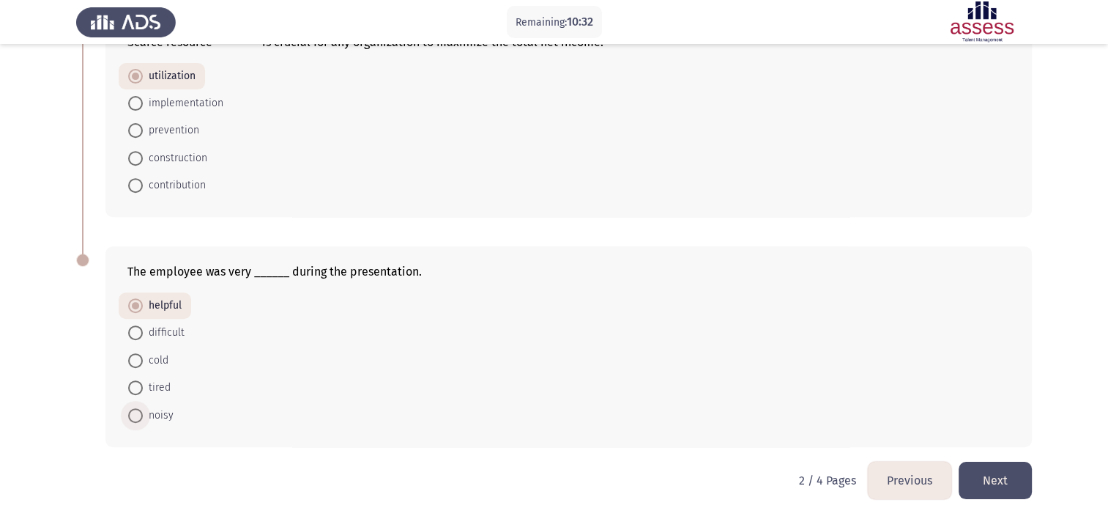
radio input "true"
click at [1002, 469] on button "Next" at bounding box center [995, 480] width 73 height 37
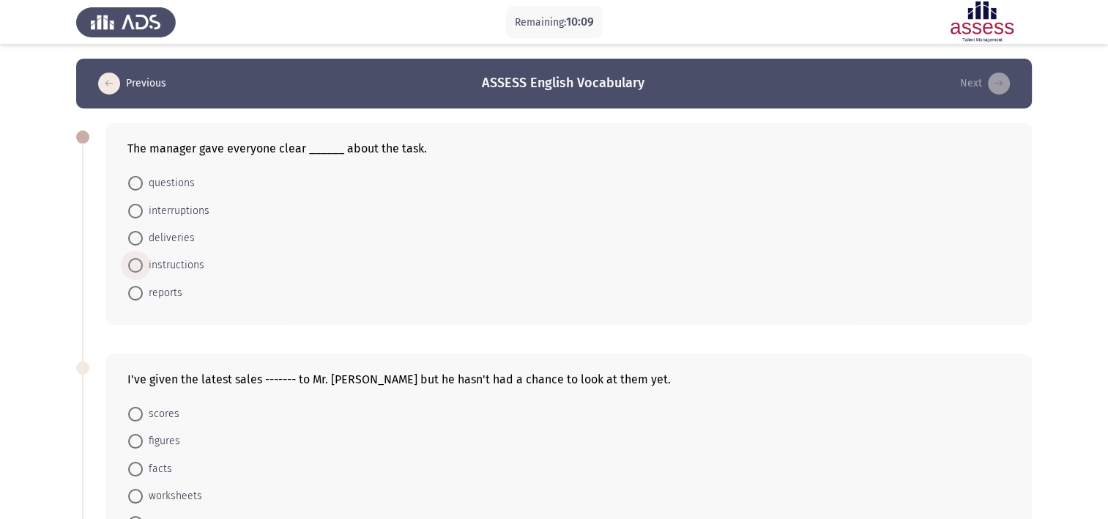
click at [139, 264] on span at bounding box center [135, 265] width 15 height 15
click at [139, 264] on input "instructions" at bounding box center [135, 265] width 15 height 15
radio input "true"
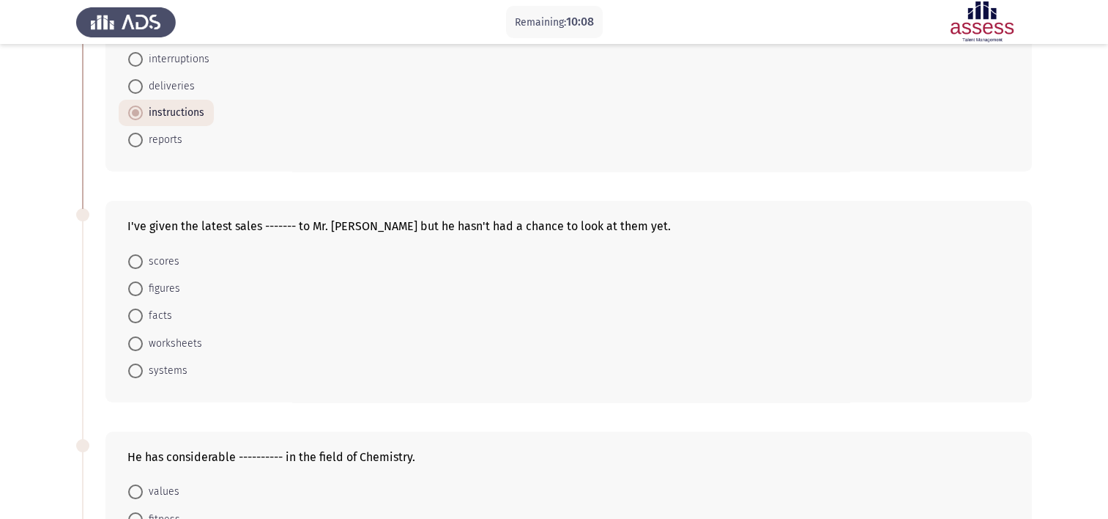
scroll to position [180, 0]
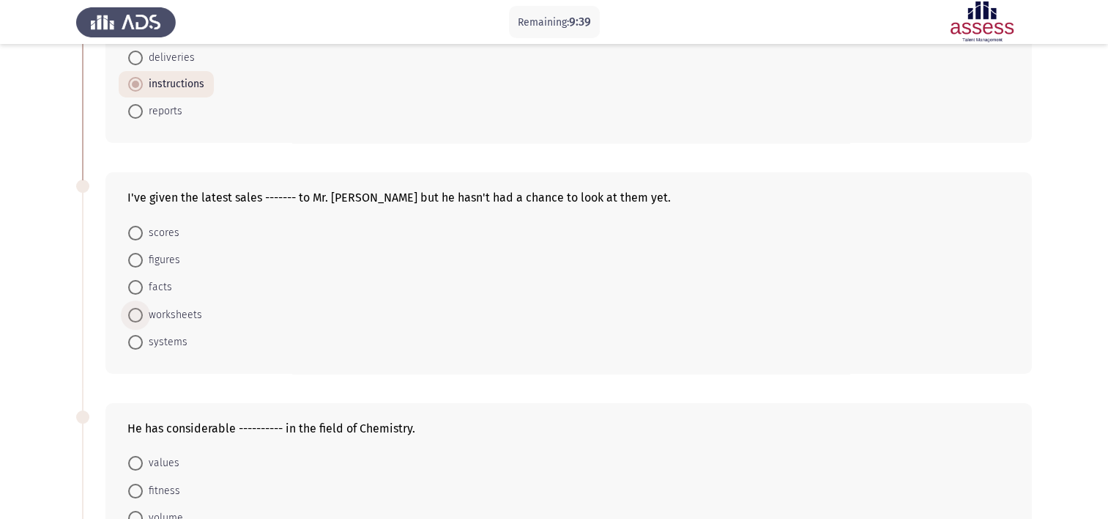
click at [132, 314] on span at bounding box center [135, 315] width 15 height 15
click at [132, 314] on input "worksheets" at bounding box center [135, 315] width 15 height 15
radio input "true"
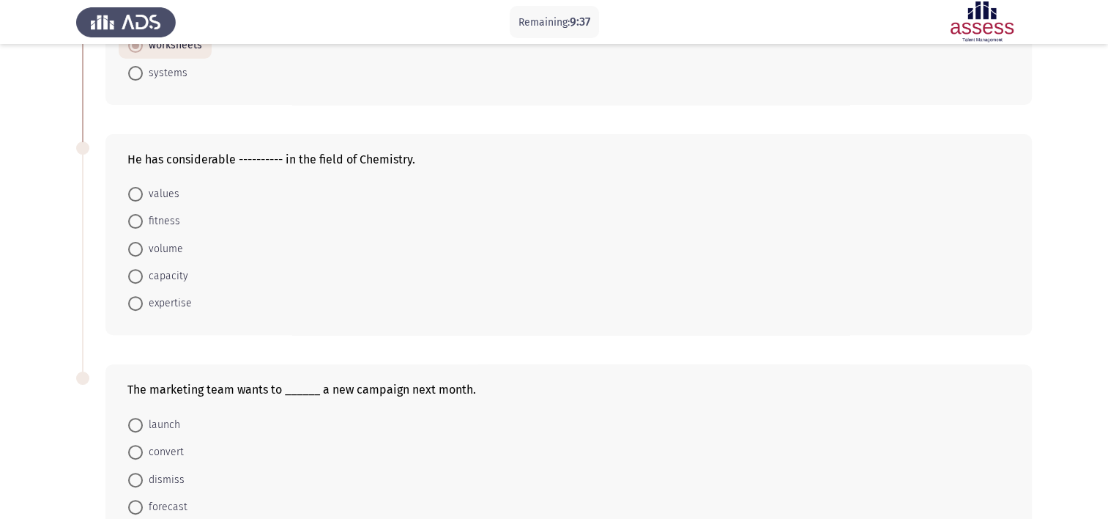
scroll to position [450, 0]
click at [141, 302] on span at bounding box center [135, 302] width 15 height 15
click at [141, 302] on input "expertise" at bounding box center [135, 302] width 15 height 15
radio input "true"
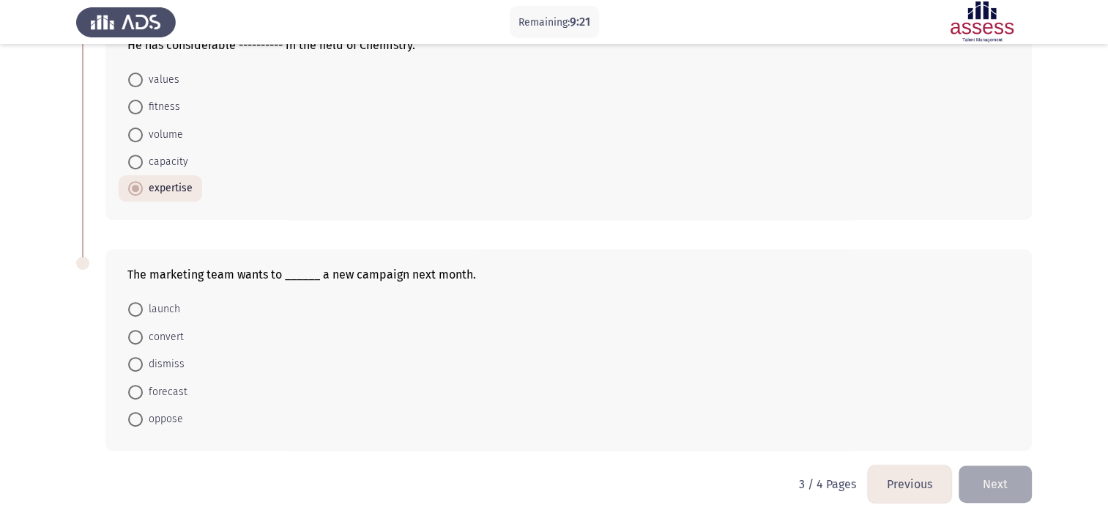
scroll to position [566, 0]
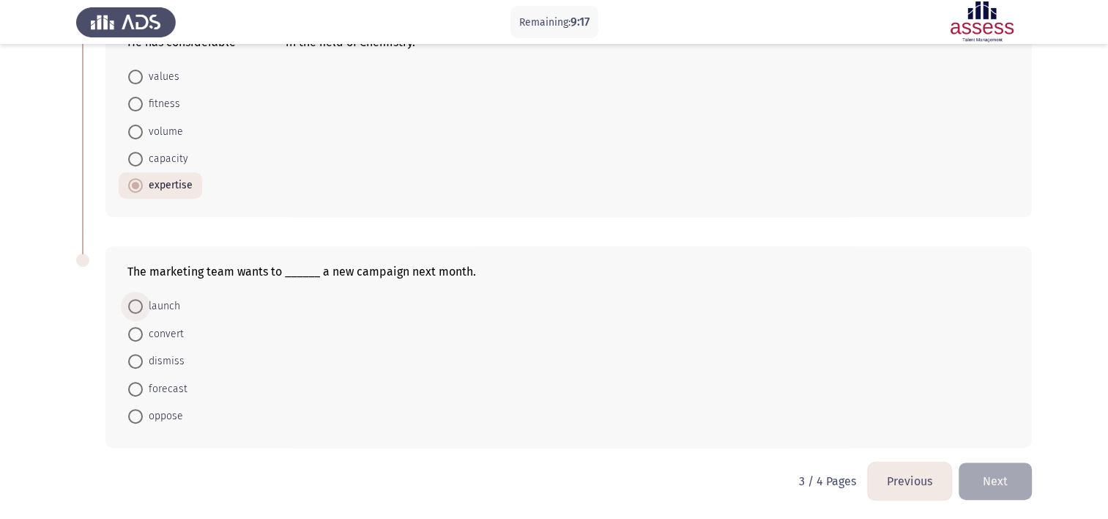
click at [134, 305] on span at bounding box center [135, 306] width 15 height 15
click at [134, 305] on input "launch" at bounding box center [135, 306] width 15 height 15
radio input "true"
click at [975, 473] on button "Next" at bounding box center [995, 480] width 73 height 37
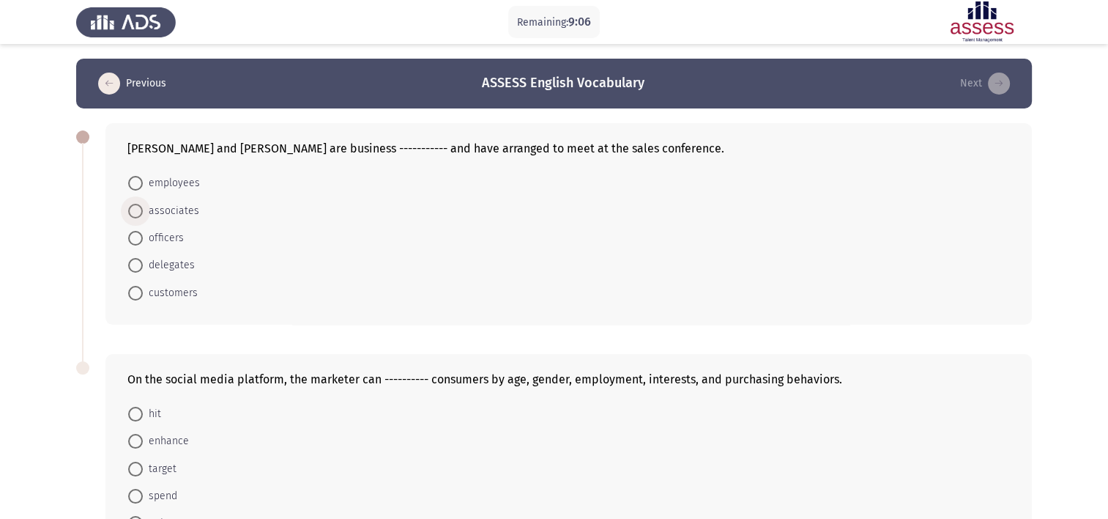
click at [136, 212] on span at bounding box center [135, 211] width 15 height 15
click at [136, 212] on input "associates" at bounding box center [135, 211] width 15 height 15
radio input "true"
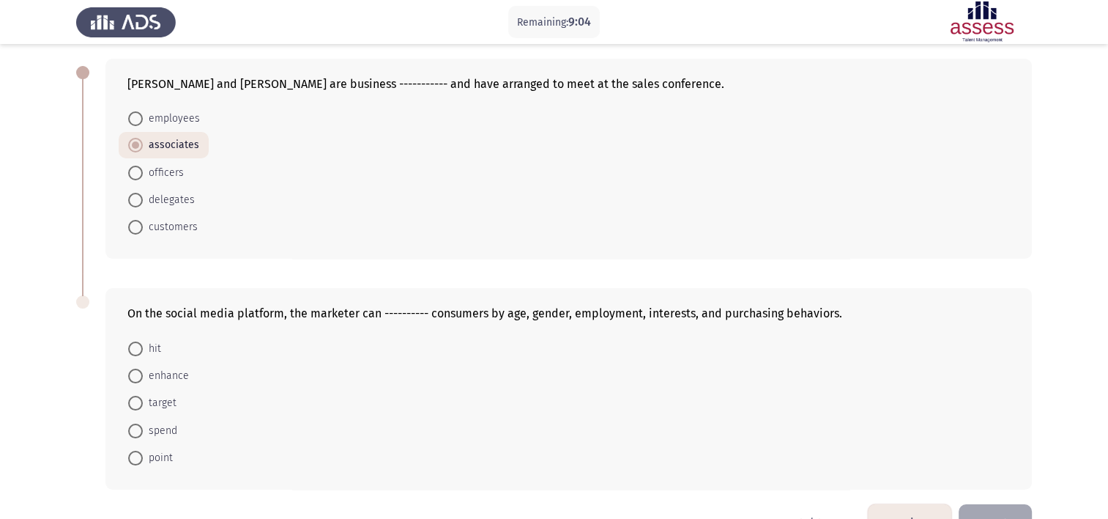
scroll to position [108, 0]
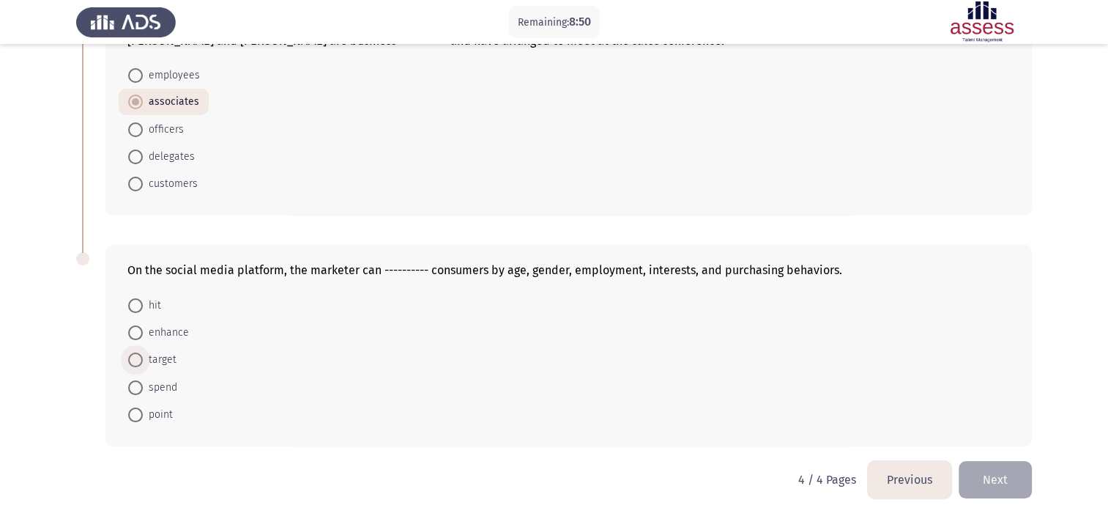
click at [138, 361] on span at bounding box center [135, 359] width 15 height 15
click at [138, 361] on input "target" at bounding box center [135, 359] width 15 height 15
radio input "true"
click at [1016, 485] on button "Next" at bounding box center [995, 480] width 73 height 37
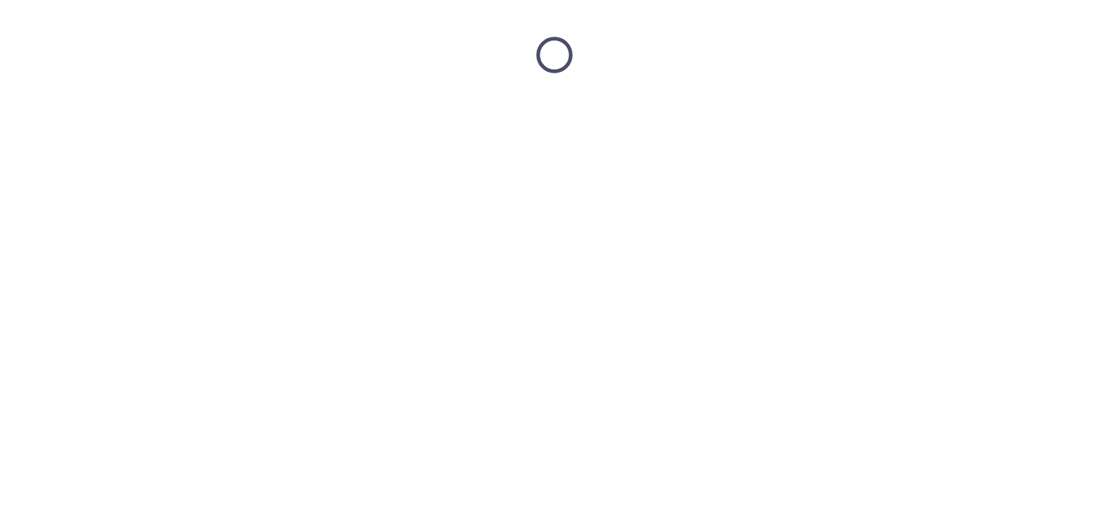
scroll to position [0, 0]
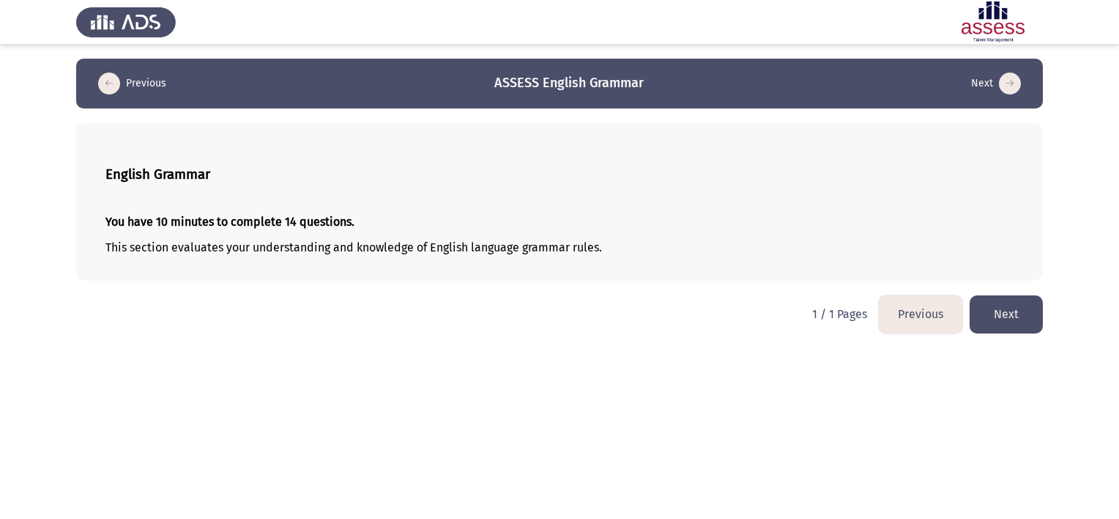
click at [1021, 319] on button "Next" at bounding box center [1006, 313] width 73 height 37
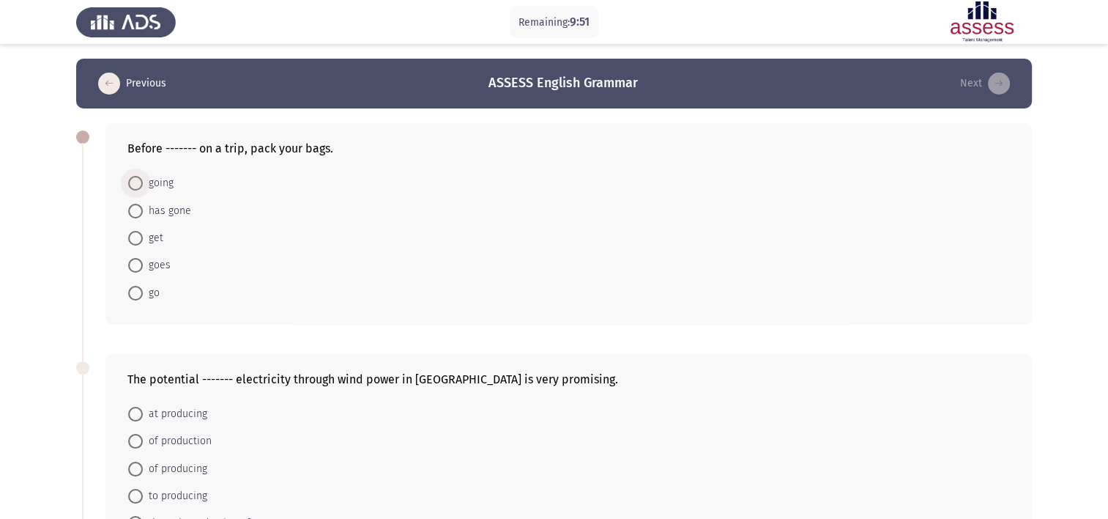
click at [136, 186] on span at bounding box center [135, 183] width 15 height 15
click at [136, 186] on input "going" at bounding box center [135, 183] width 15 height 15
radio input "true"
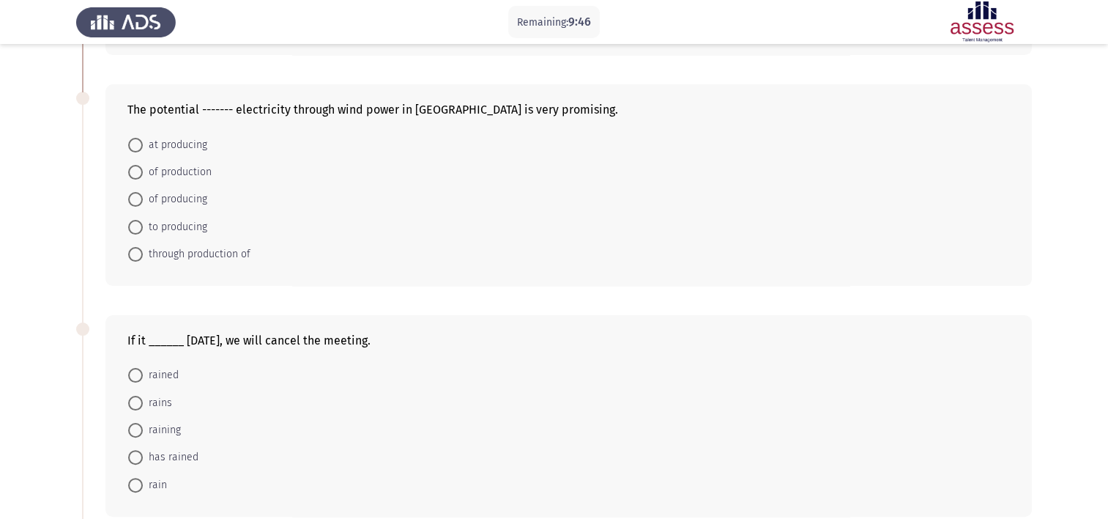
scroll to position [270, 0]
click at [139, 196] on span at bounding box center [135, 197] width 15 height 15
click at [139, 196] on input "of producing" at bounding box center [135, 197] width 15 height 15
radio input "true"
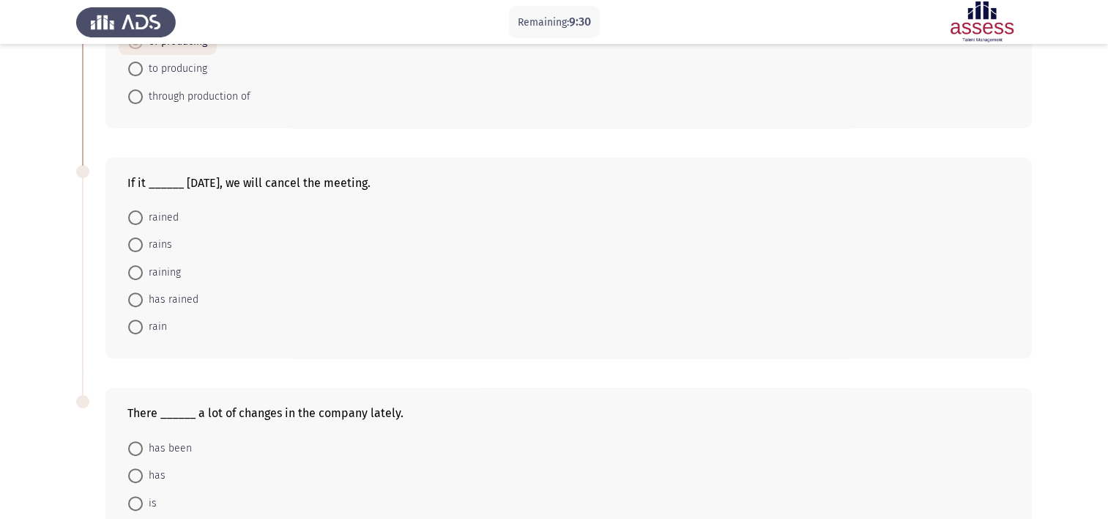
scroll to position [448, 0]
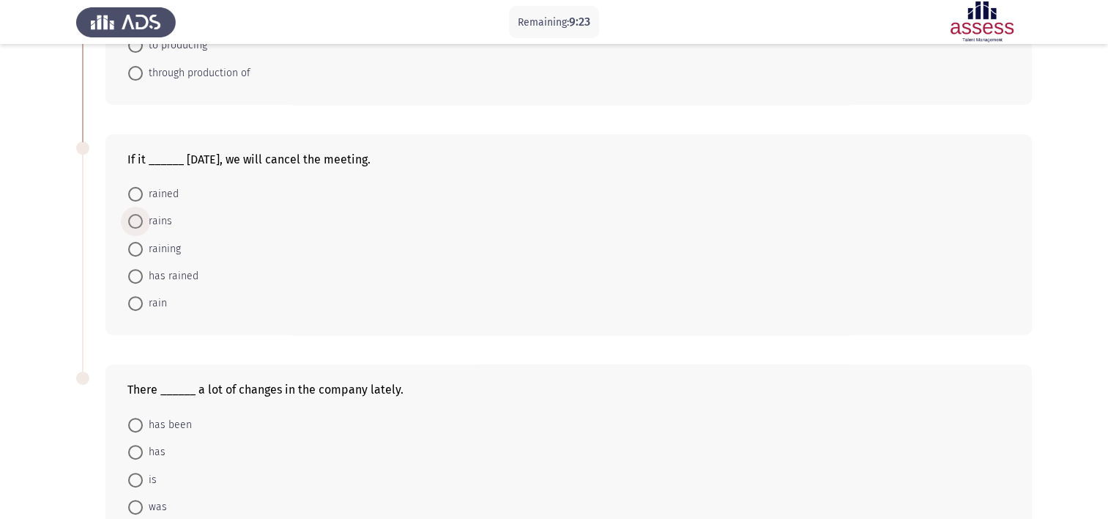
click at [135, 223] on span at bounding box center [135, 221] width 15 height 15
click at [135, 223] on input "rains" at bounding box center [135, 221] width 15 height 15
radio input "true"
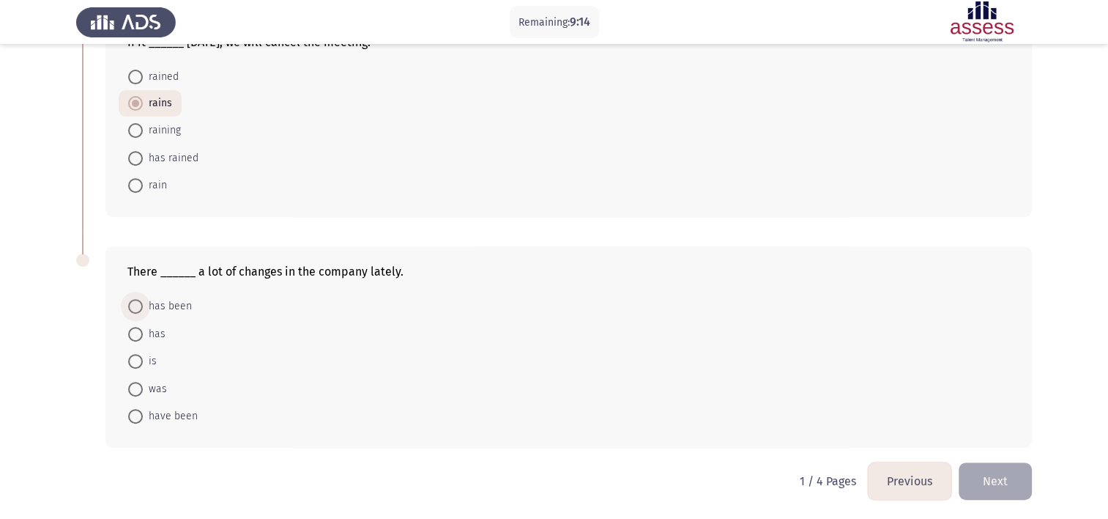
click at [140, 300] on span at bounding box center [135, 306] width 15 height 15
click at [140, 300] on input "has been" at bounding box center [135, 306] width 15 height 15
radio input "true"
click at [991, 478] on button "Next" at bounding box center [995, 480] width 73 height 37
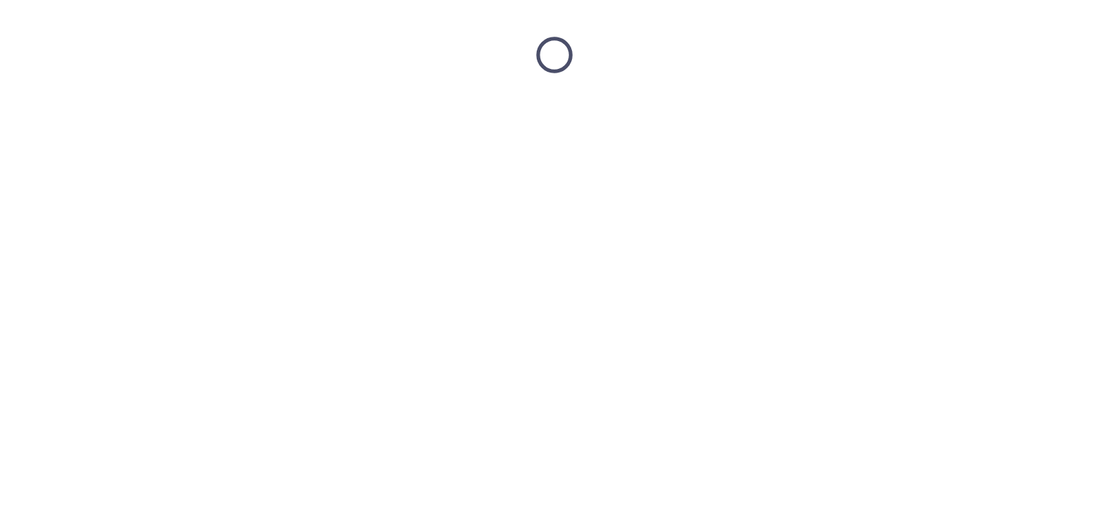
scroll to position [0, 0]
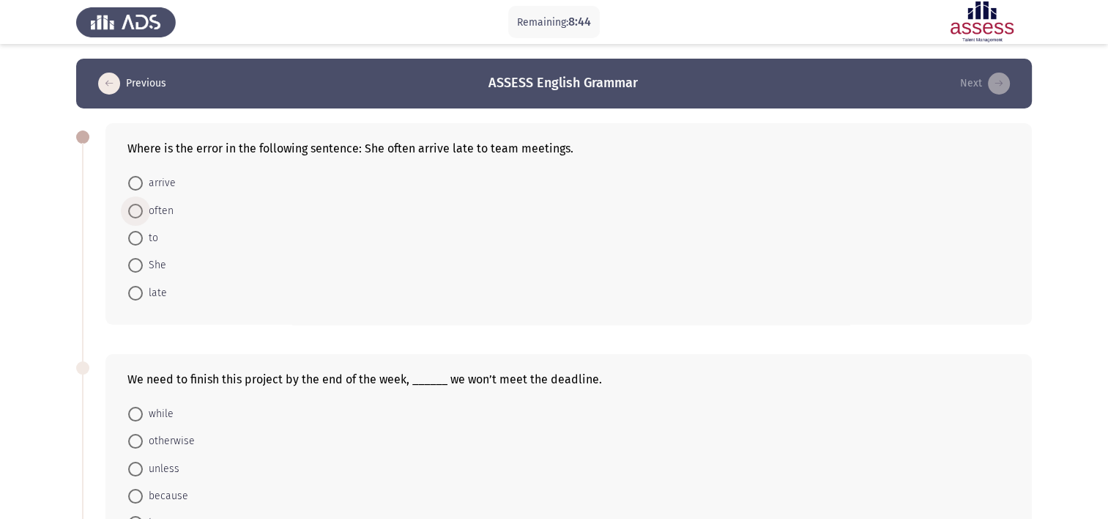
click at [135, 207] on span at bounding box center [135, 211] width 15 height 15
click at [135, 207] on input "often" at bounding box center [135, 211] width 15 height 15
radio input "true"
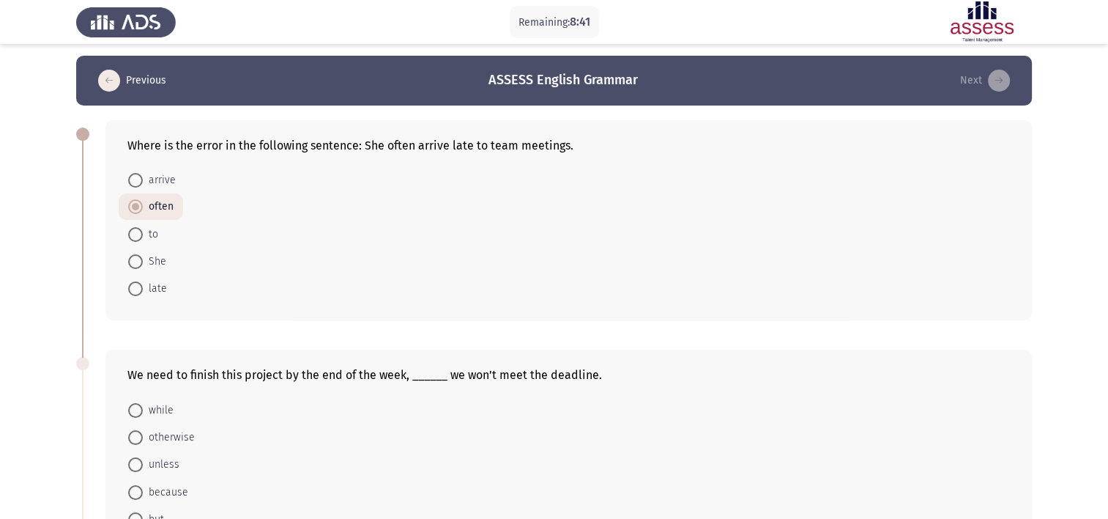
scroll to position [3, 0]
click at [141, 178] on span at bounding box center [135, 180] width 15 height 15
click at [141, 178] on input "arrive" at bounding box center [135, 180] width 15 height 15
radio input "true"
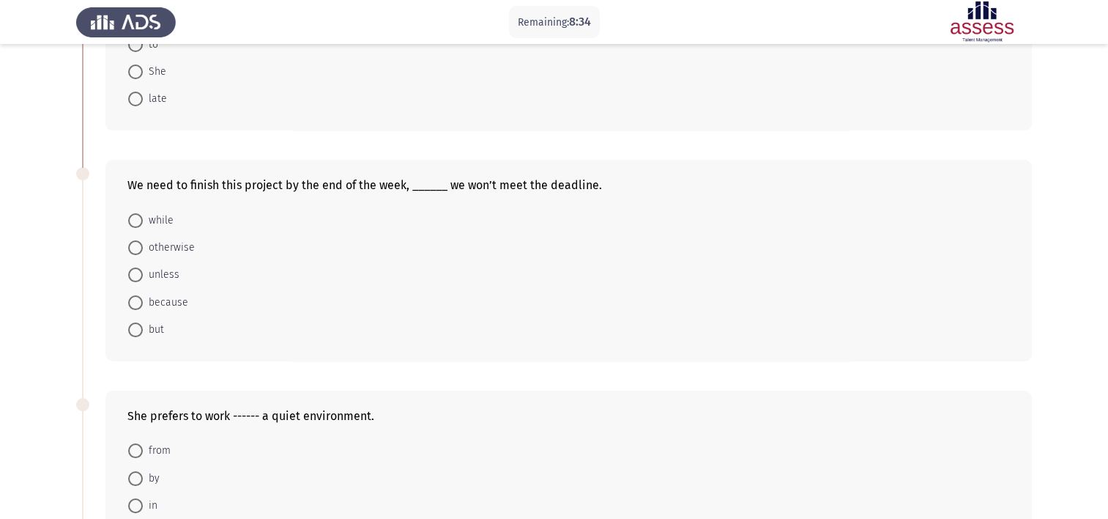
scroll to position [190, 0]
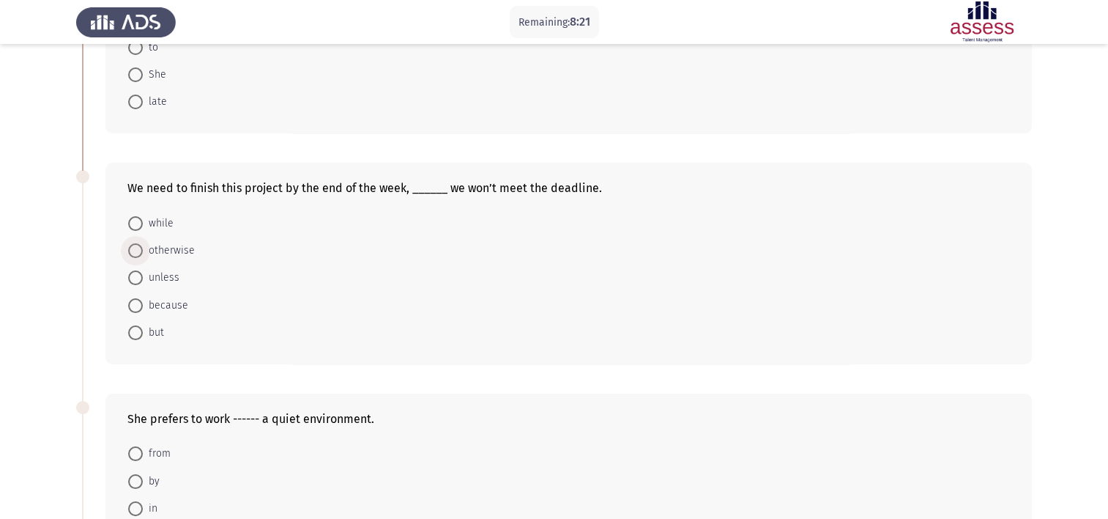
click at [142, 249] on span at bounding box center [135, 250] width 15 height 15
click at [142, 249] on input "otherwise" at bounding box center [135, 250] width 15 height 15
radio input "true"
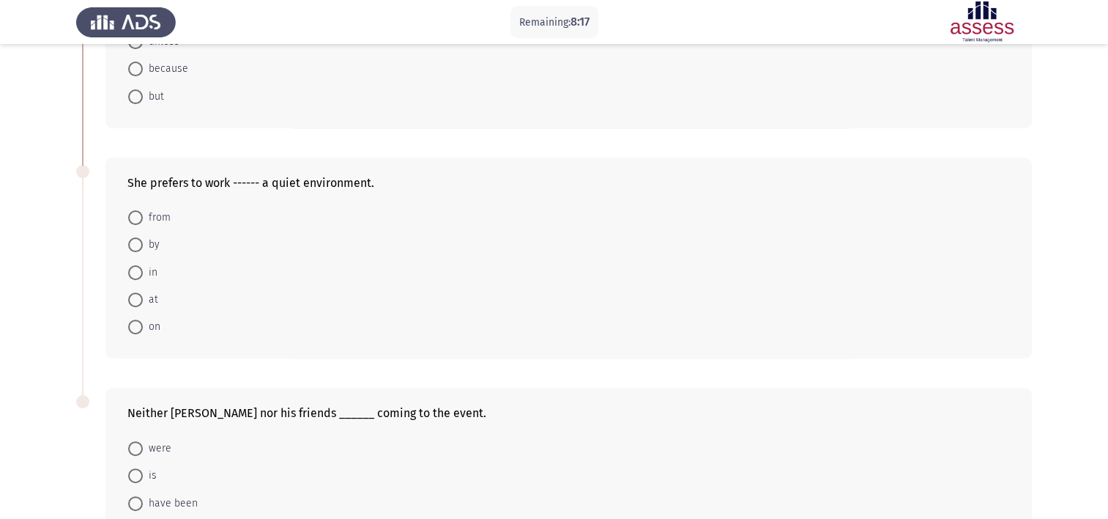
scroll to position [444, 0]
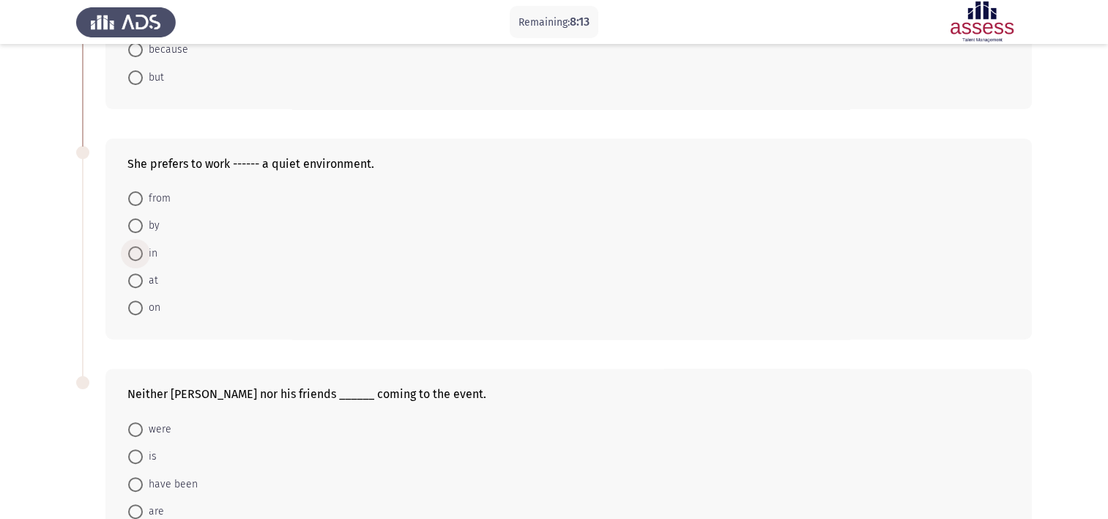
click at [136, 256] on span at bounding box center [135, 253] width 15 height 15
click at [136, 256] on input "in" at bounding box center [135, 253] width 15 height 15
radio input "true"
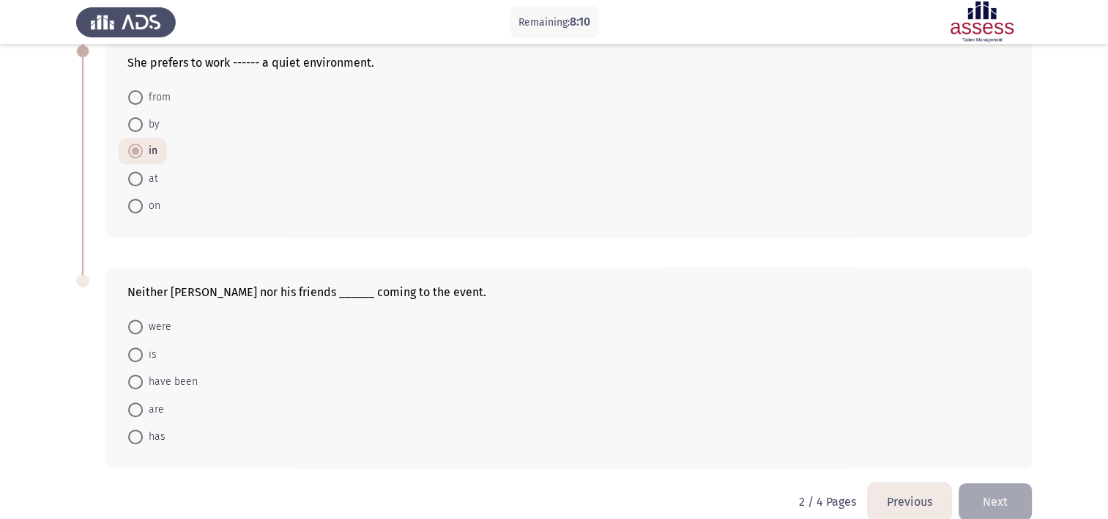
scroll to position [566, 0]
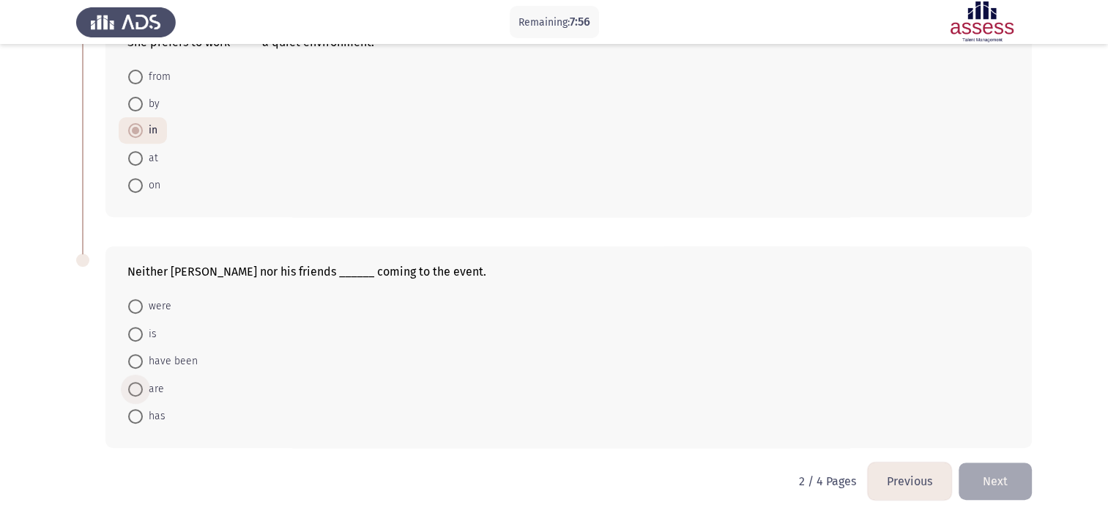
click at [136, 387] on span at bounding box center [135, 389] width 15 height 15
click at [136, 387] on input "are" at bounding box center [135, 389] width 15 height 15
radio input "true"
click at [999, 475] on button "Next" at bounding box center [995, 480] width 73 height 37
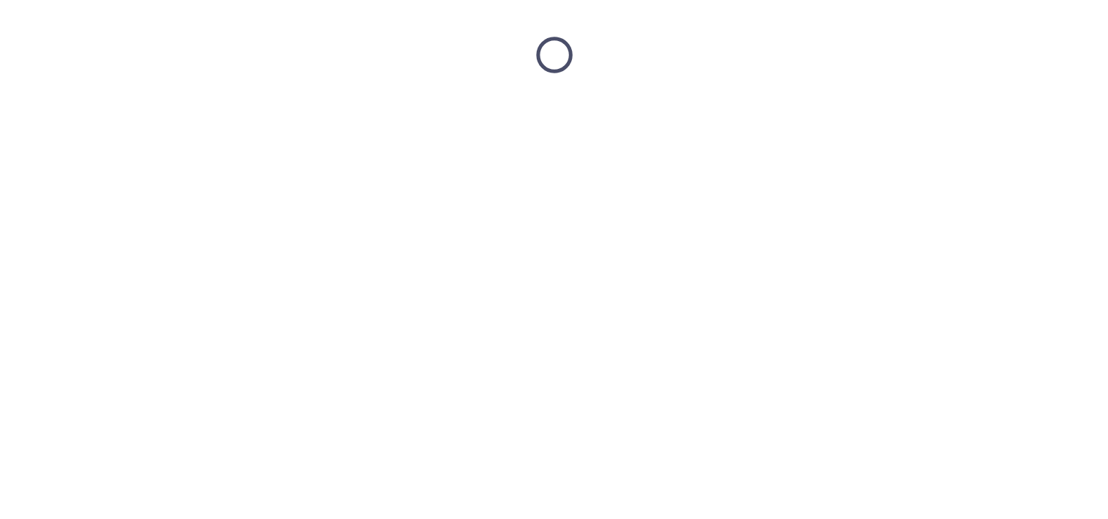
scroll to position [0, 0]
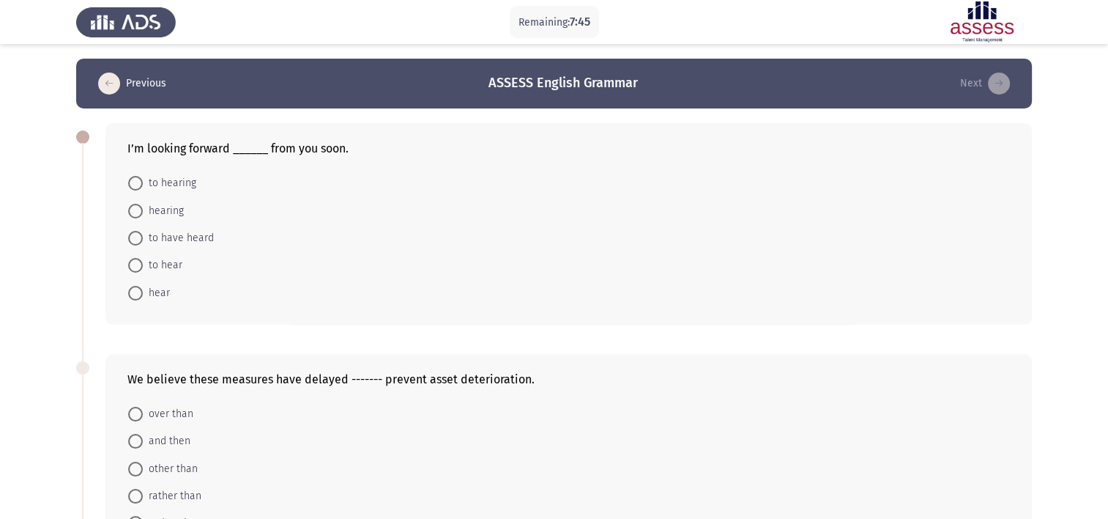
click at [161, 181] on span "to hearing" at bounding box center [169, 183] width 53 height 18
click at [143, 181] on input "to hearing" at bounding box center [135, 183] width 15 height 15
radio input "true"
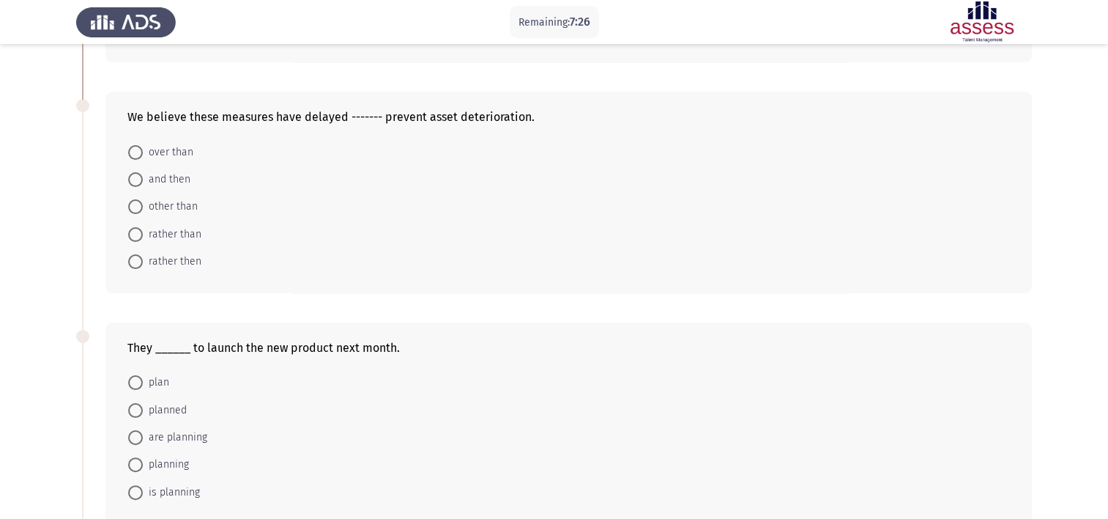
scroll to position [263, 0]
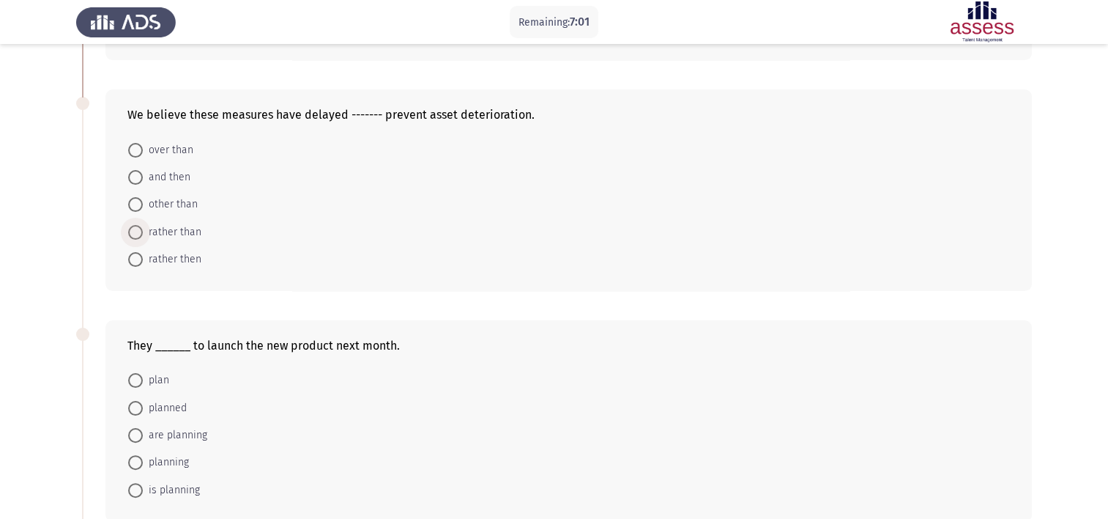
click at [137, 232] on span at bounding box center [135, 232] width 15 height 15
click at [137, 232] on input "rather than" at bounding box center [135, 232] width 15 height 15
radio input "true"
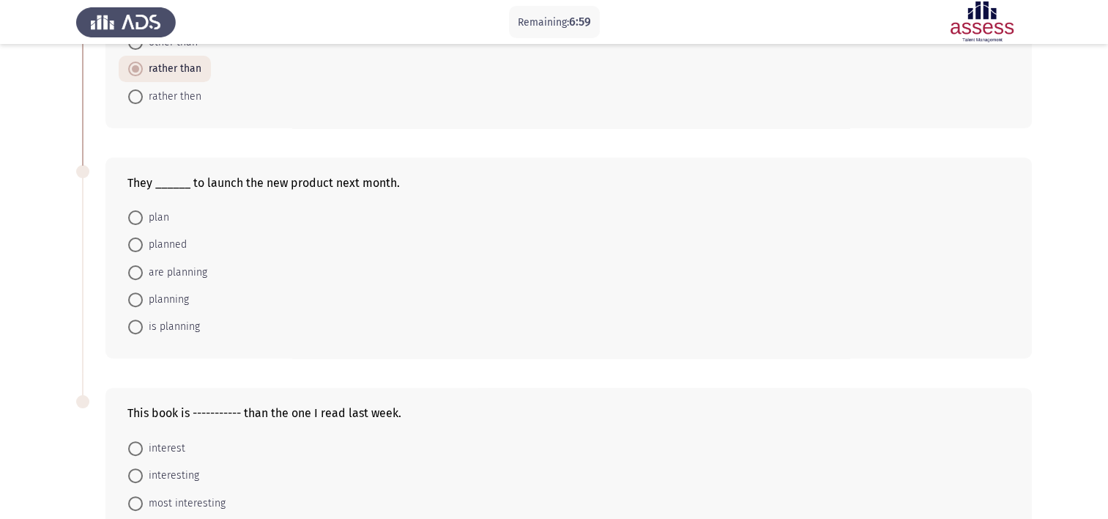
scroll to position [426, 0]
click at [141, 215] on span at bounding box center [135, 216] width 15 height 15
click at [141, 215] on input "plan" at bounding box center [135, 216] width 15 height 15
radio input "true"
click at [141, 270] on span at bounding box center [135, 269] width 15 height 15
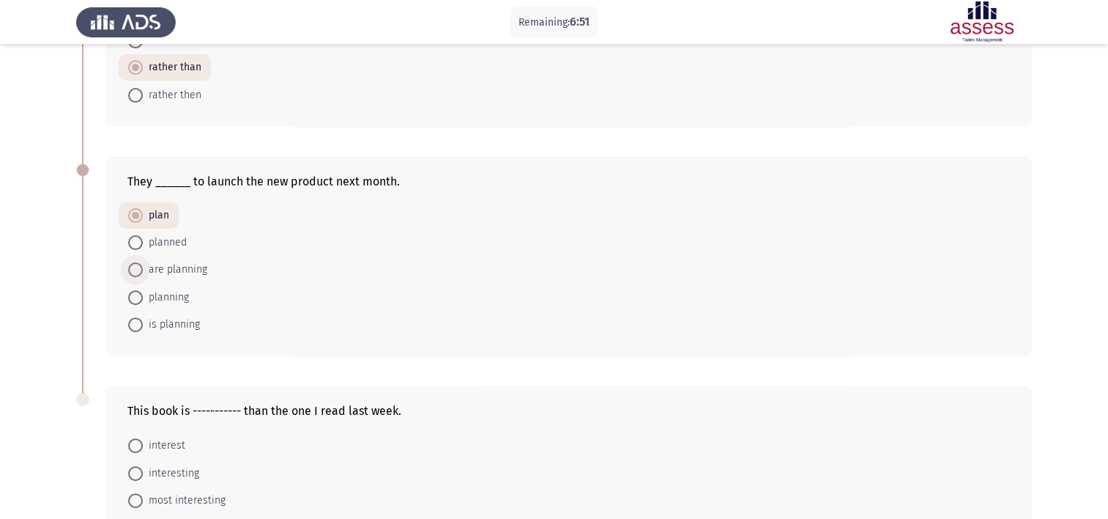
click at [141, 270] on input "are planning" at bounding box center [135, 269] width 15 height 15
radio input "true"
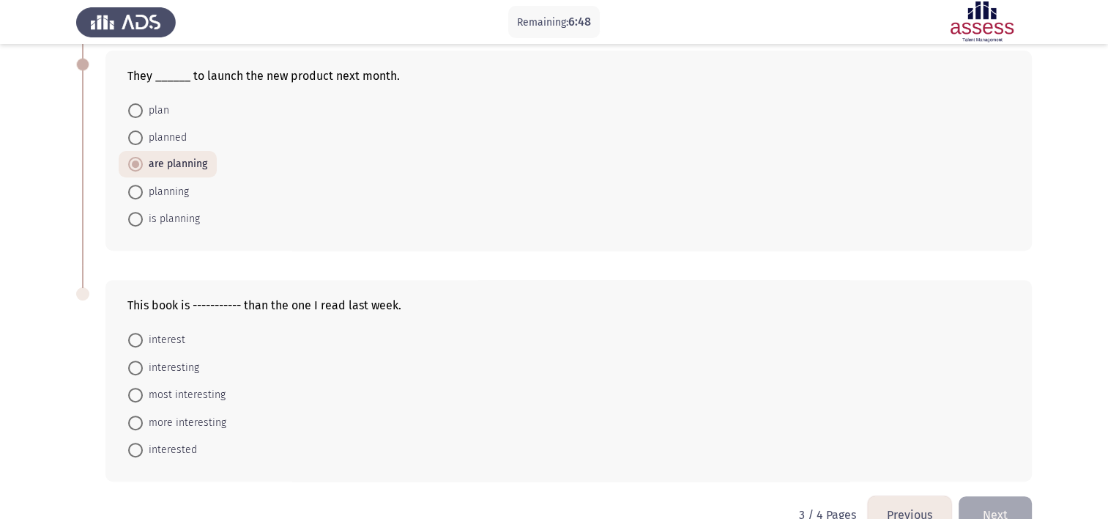
scroll to position [566, 0]
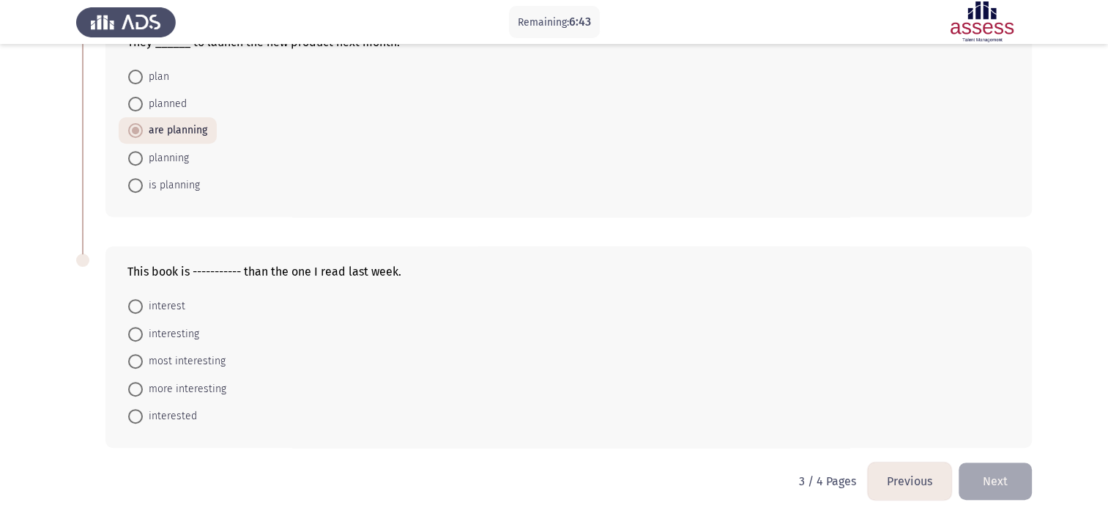
click at [138, 359] on span at bounding box center [135, 361] width 15 height 15
click at [138, 359] on input "most interesting" at bounding box center [135, 361] width 15 height 15
radio input "true"
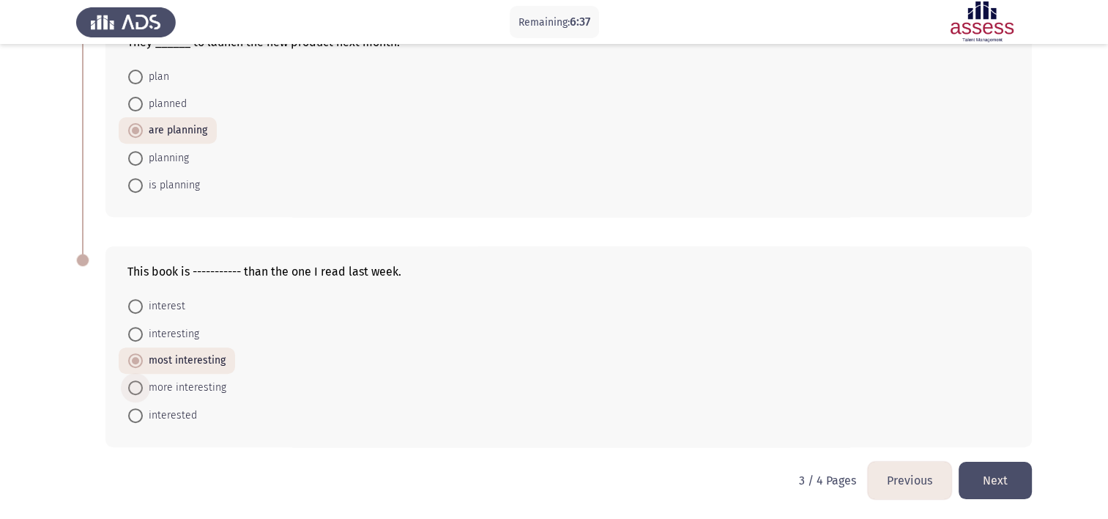
click at [195, 385] on span "more interesting" at bounding box center [185, 388] width 84 height 18
click at [143, 385] on input "more interesting" at bounding box center [135, 387] width 15 height 15
radio input "true"
click at [1005, 477] on button "Next" at bounding box center [995, 480] width 73 height 37
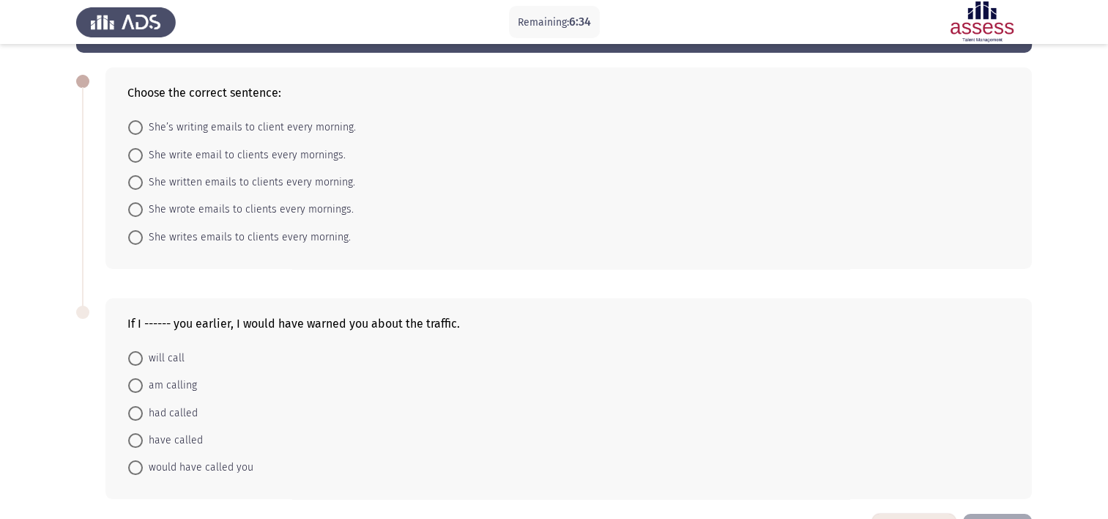
scroll to position [62, 0]
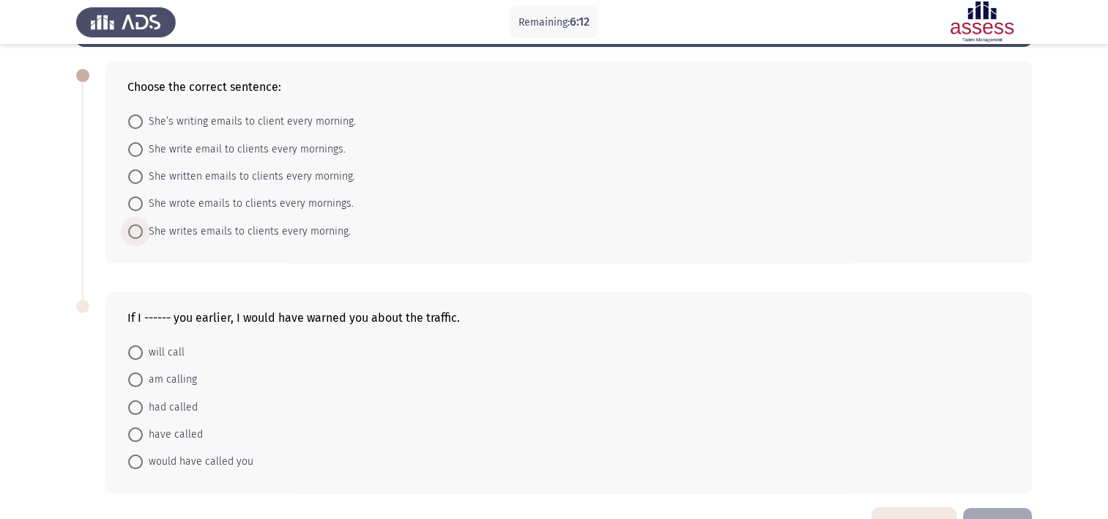
click at [131, 226] on span at bounding box center [135, 231] width 15 height 15
click at [131, 226] on input "She writes emails to clients every morning." at bounding box center [135, 231] width 15 height 15
radio input "true"
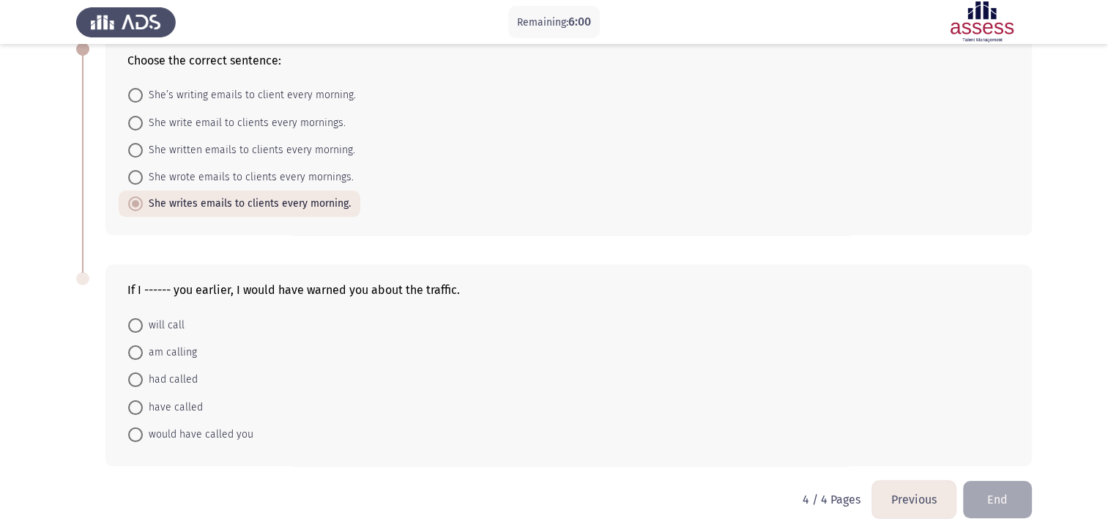
scroll to position [108, 0]
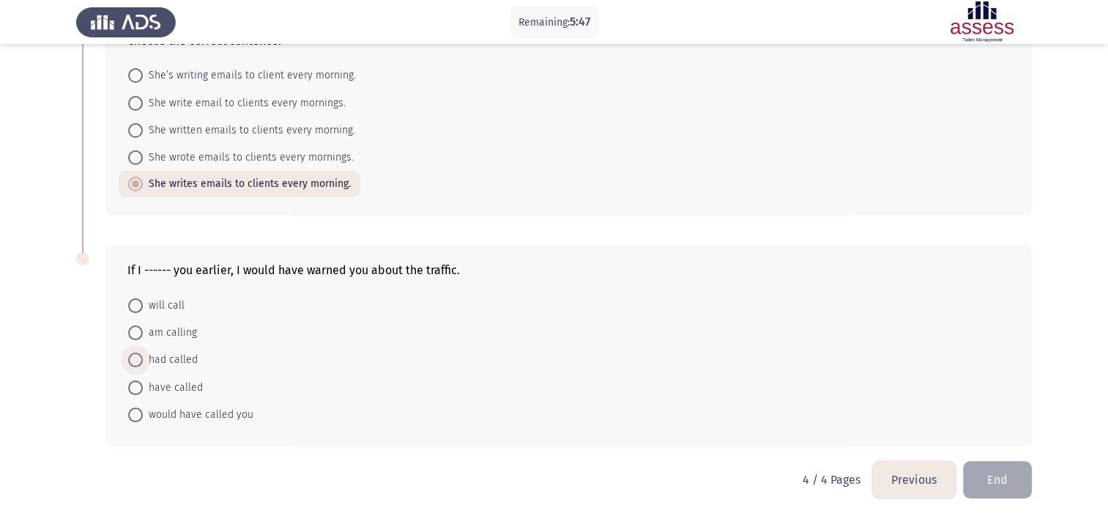
click at [142, 357] on span at bounding box center [135, 359] width 15 height 15
click at [142, 357] on input "had called" at bounding box center [135, 359] width 15 height 15
radio input "true"
click at [1012, 483] on button "End" at bounding box center [997, 480] width 69 height 37
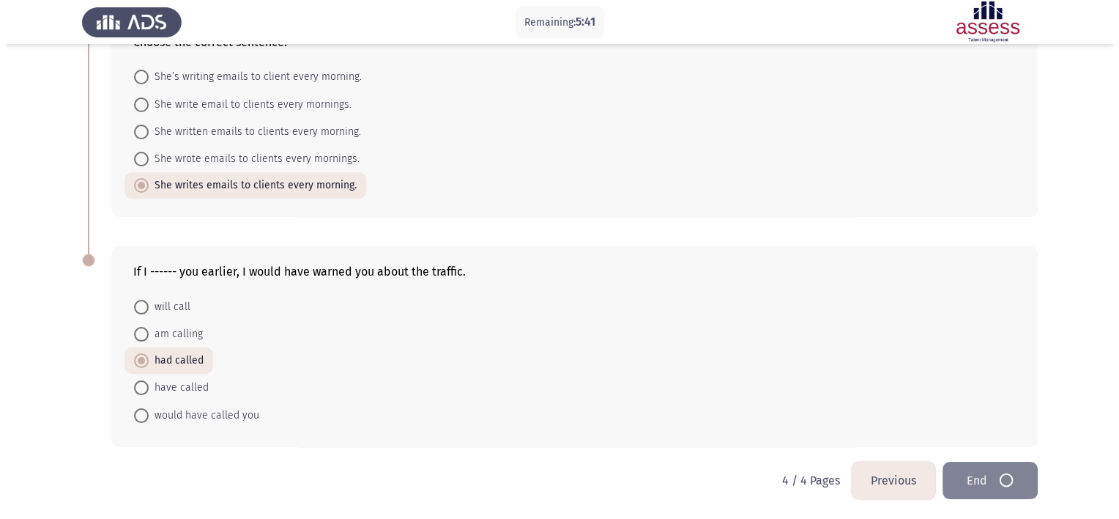
scroll to position [0, 0]
